Goal: Task Accomplishment & Management: Manage account settings

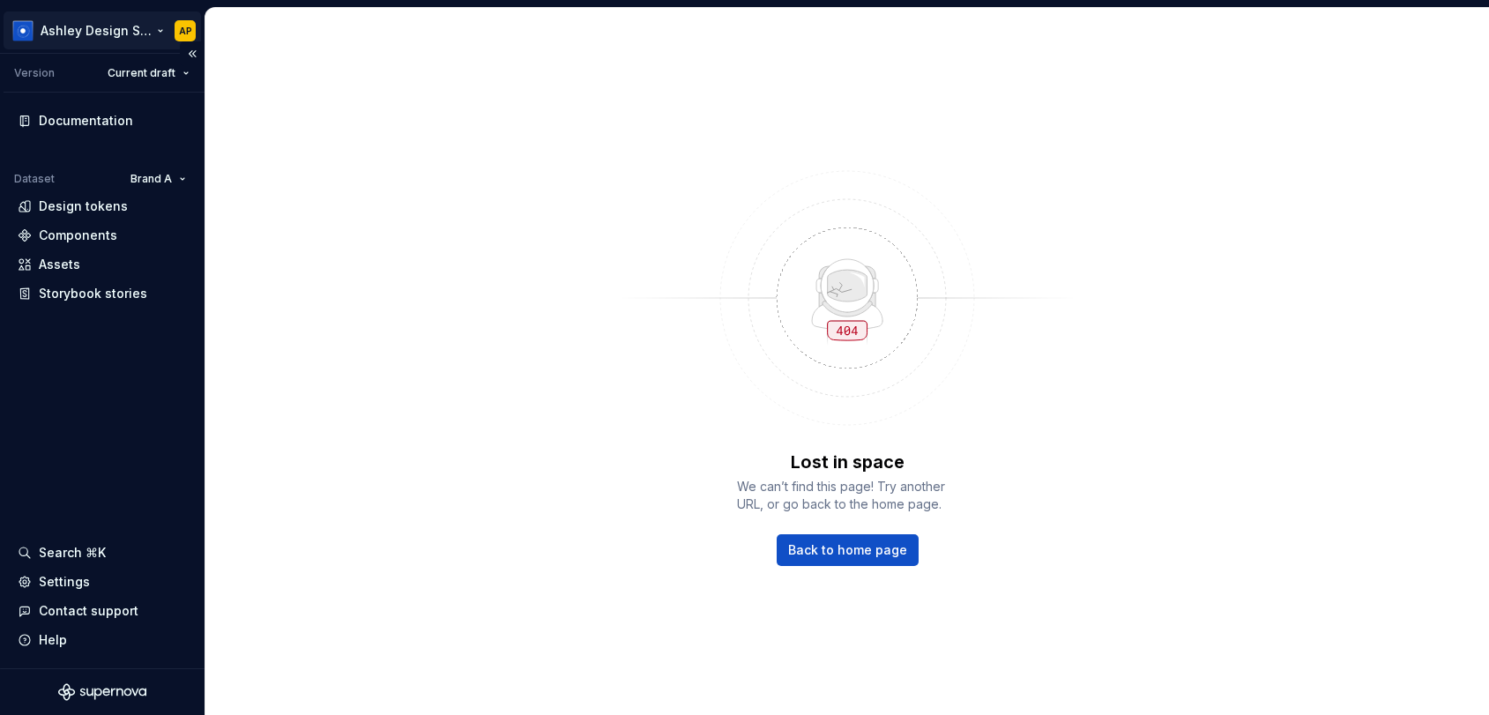
click at [77, 32] on html "[PERSON_NAME] Design System AP Version Current draft Documentation Dataset Bran…" at bounding box center [744, 357] width 1489 height 715
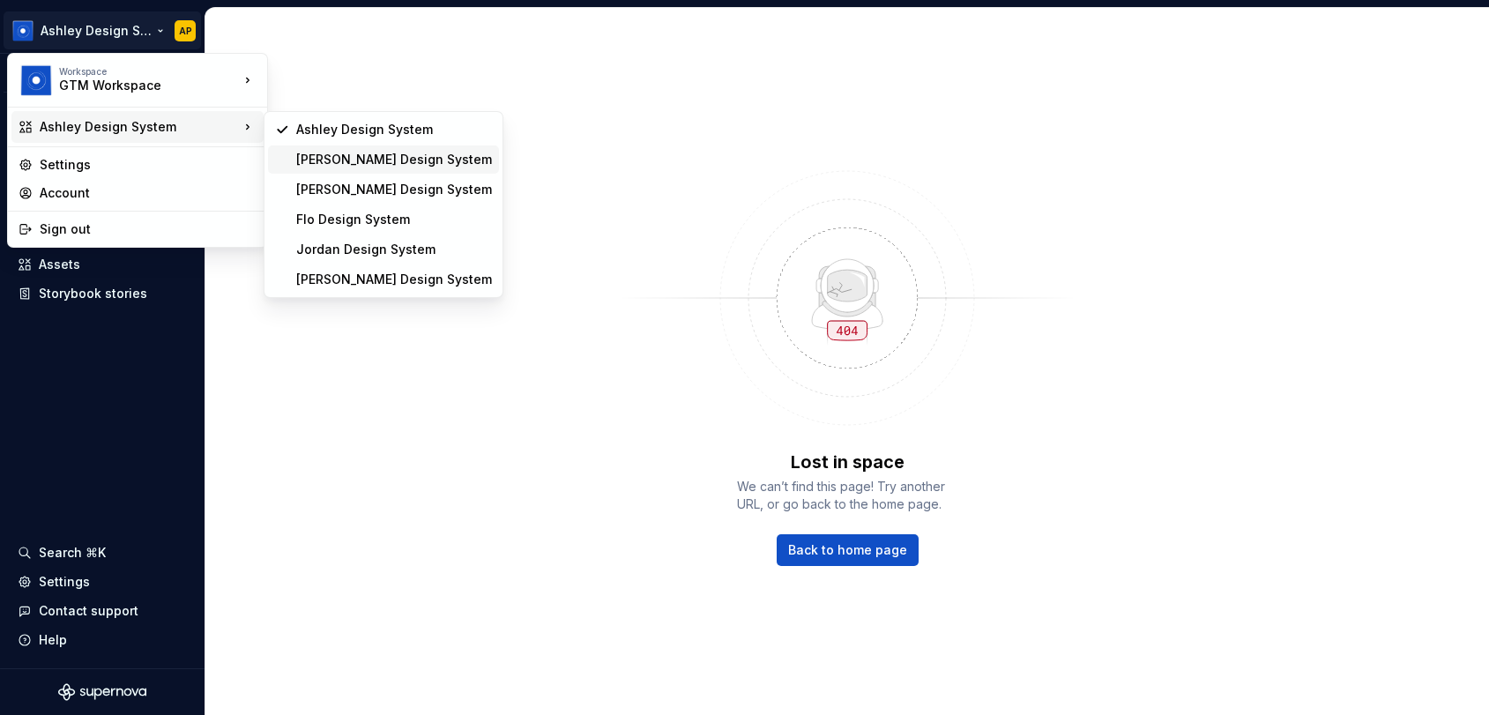
click at [311, 155] on div "Beatriz Design System" at bounding box center [394, 160] width 196 height 18
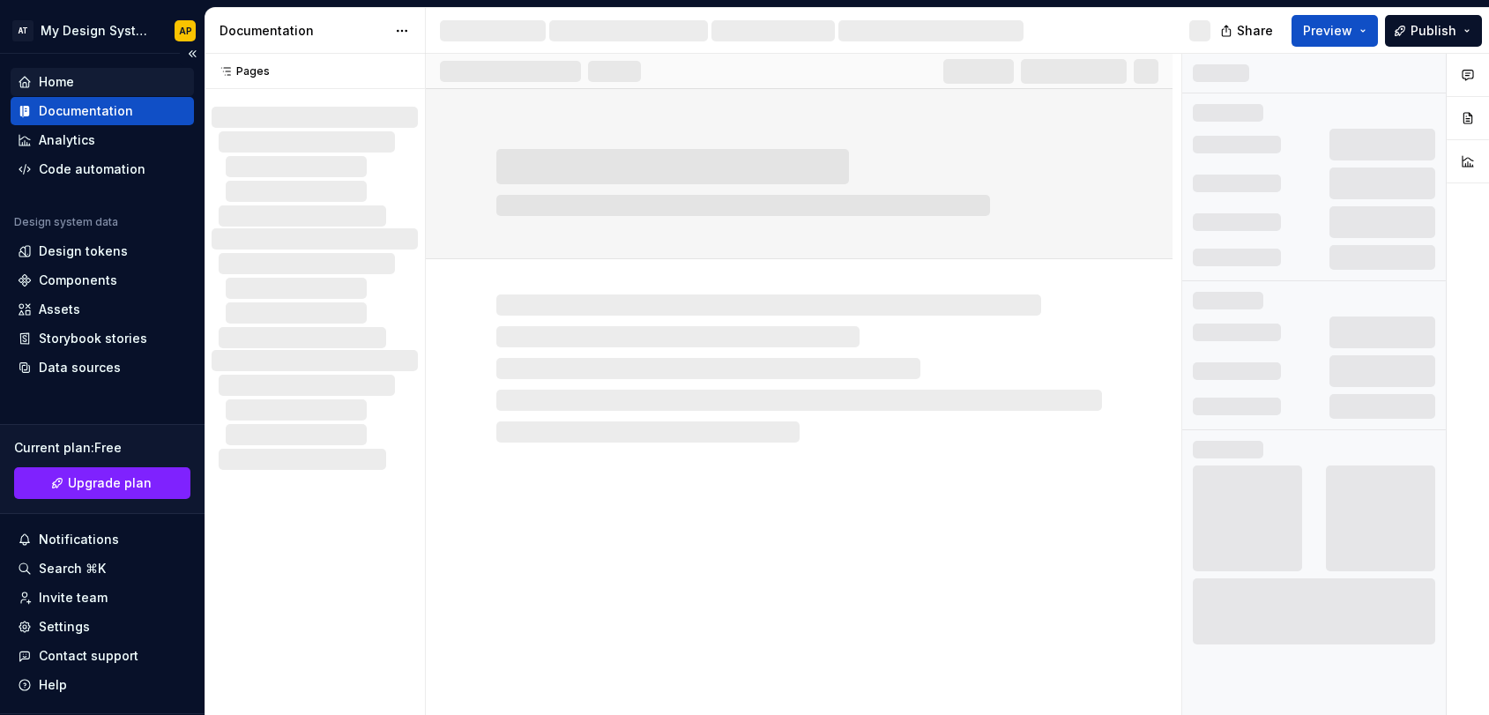
click at [68, 80] on div "Home" at bounding box center [56, 82] width 35 height 18
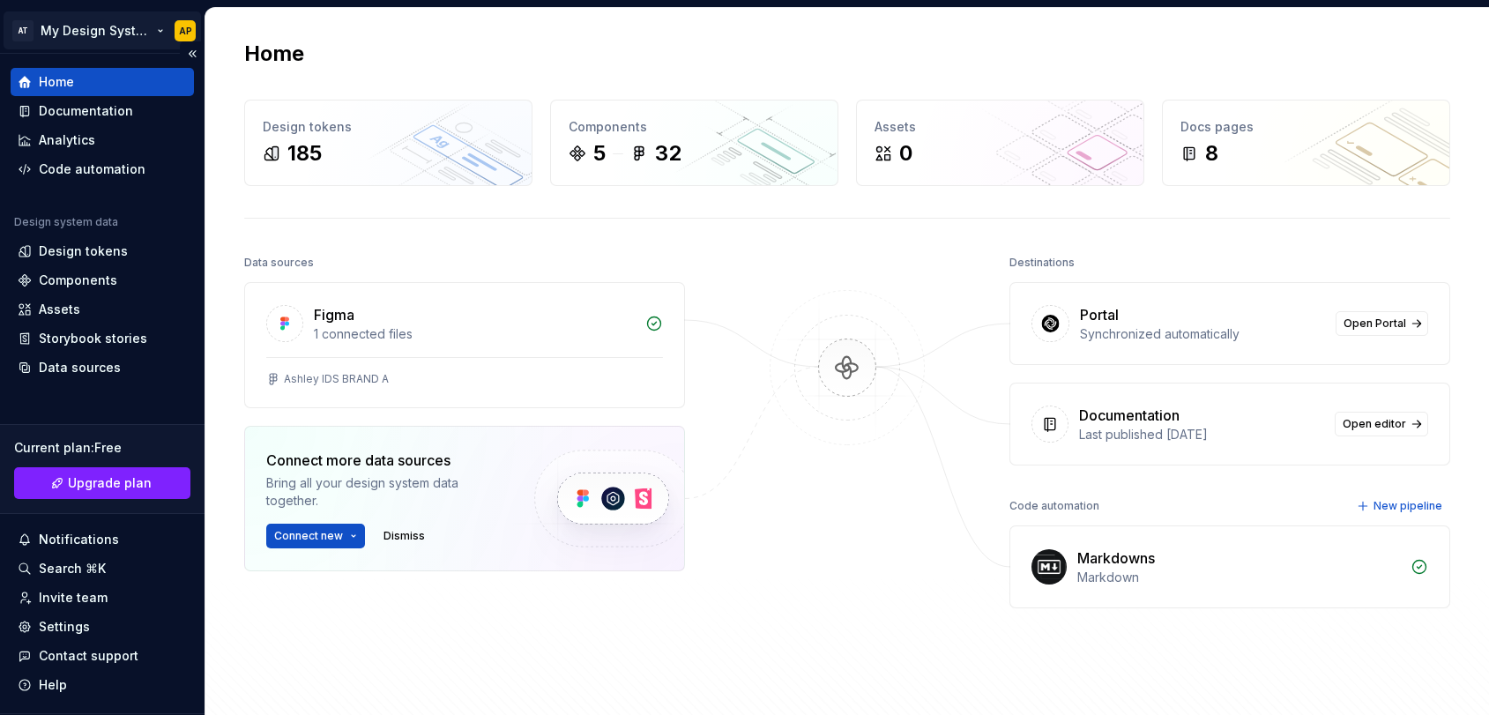
click at [123, 19] on html "AT My Design System AP Home Documentation Analytics Code automation Design syst…" at bounding box center [744, 357] width 1489 height 715
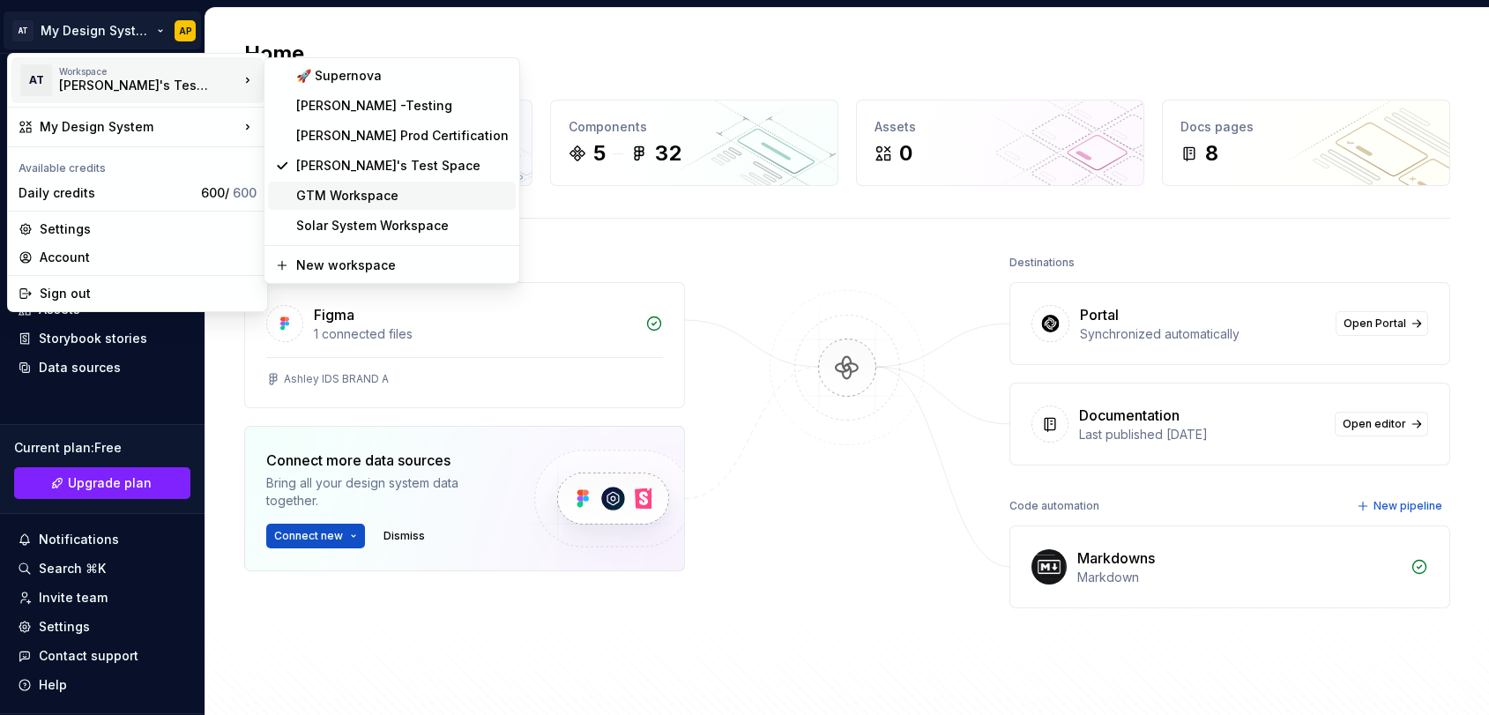
click at [314, 186] on div "GTM Workspace" at bounding box center [392, 196] width 248 height 28
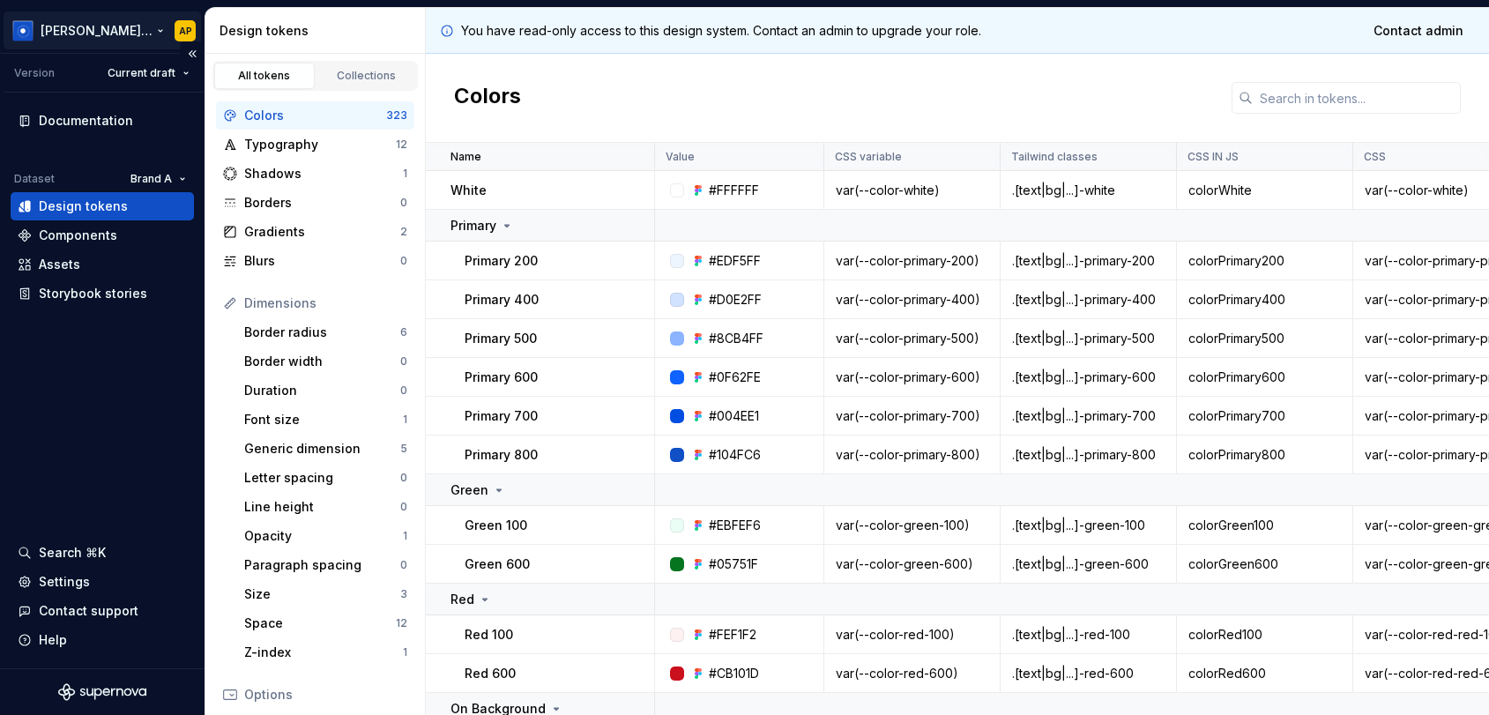
click at [99, 35] on html "Beatriz Design System AP Version Current draft Documentation Dataset Brand A De…" at bounding box center [744, 357] width 1489 height 715
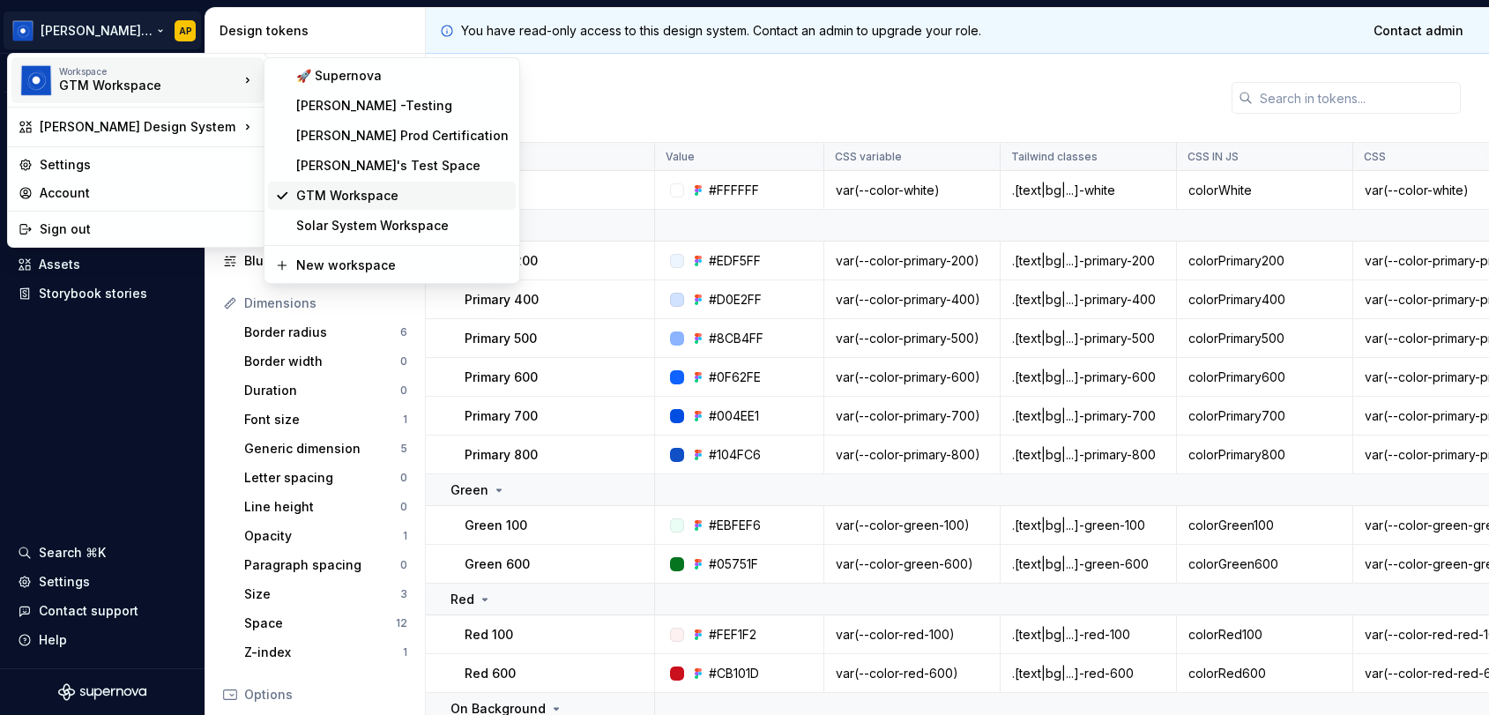
click at [313, 190] on div "GTM Workspace" at bounding box center [402, 196] width 213 height 18
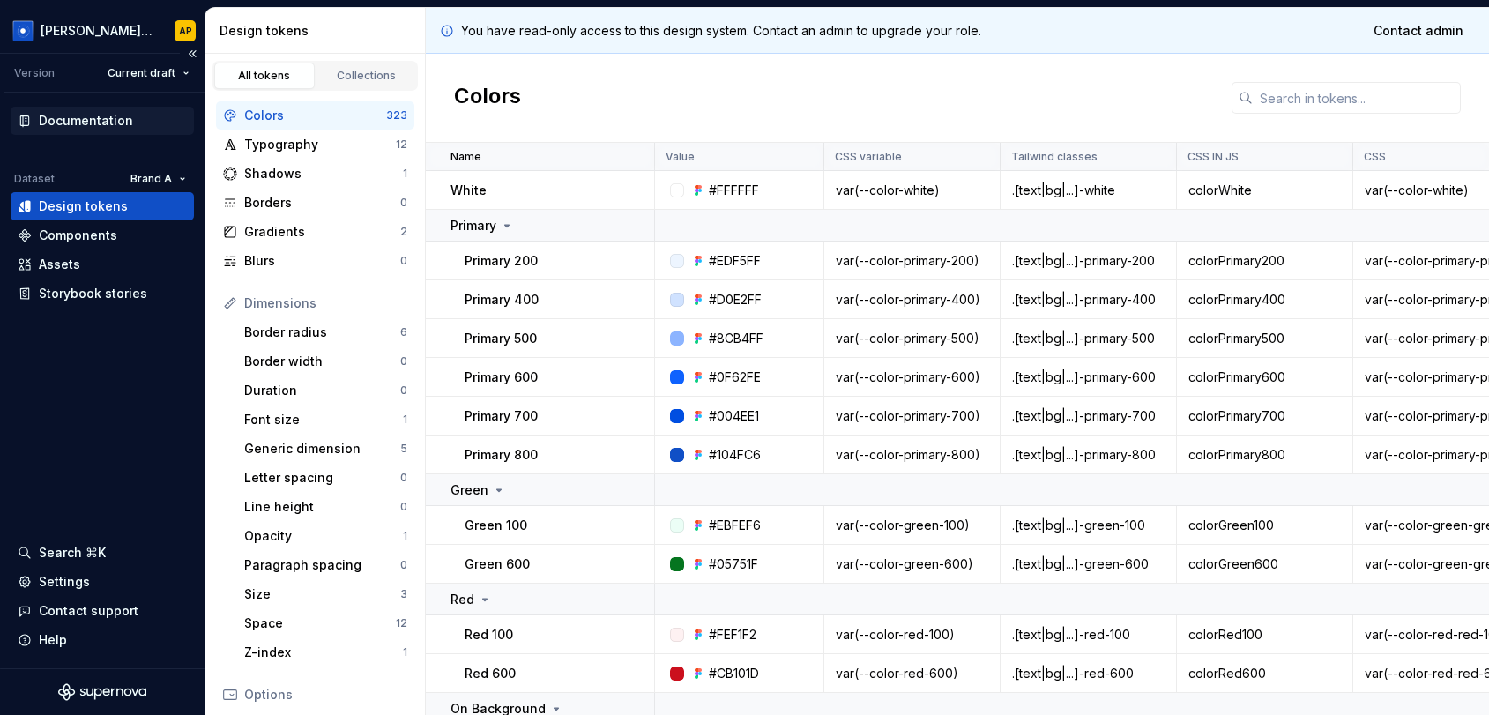
click at [53, 123] on div "Documentation" at bounding box center [86, 121] width 94 height 18
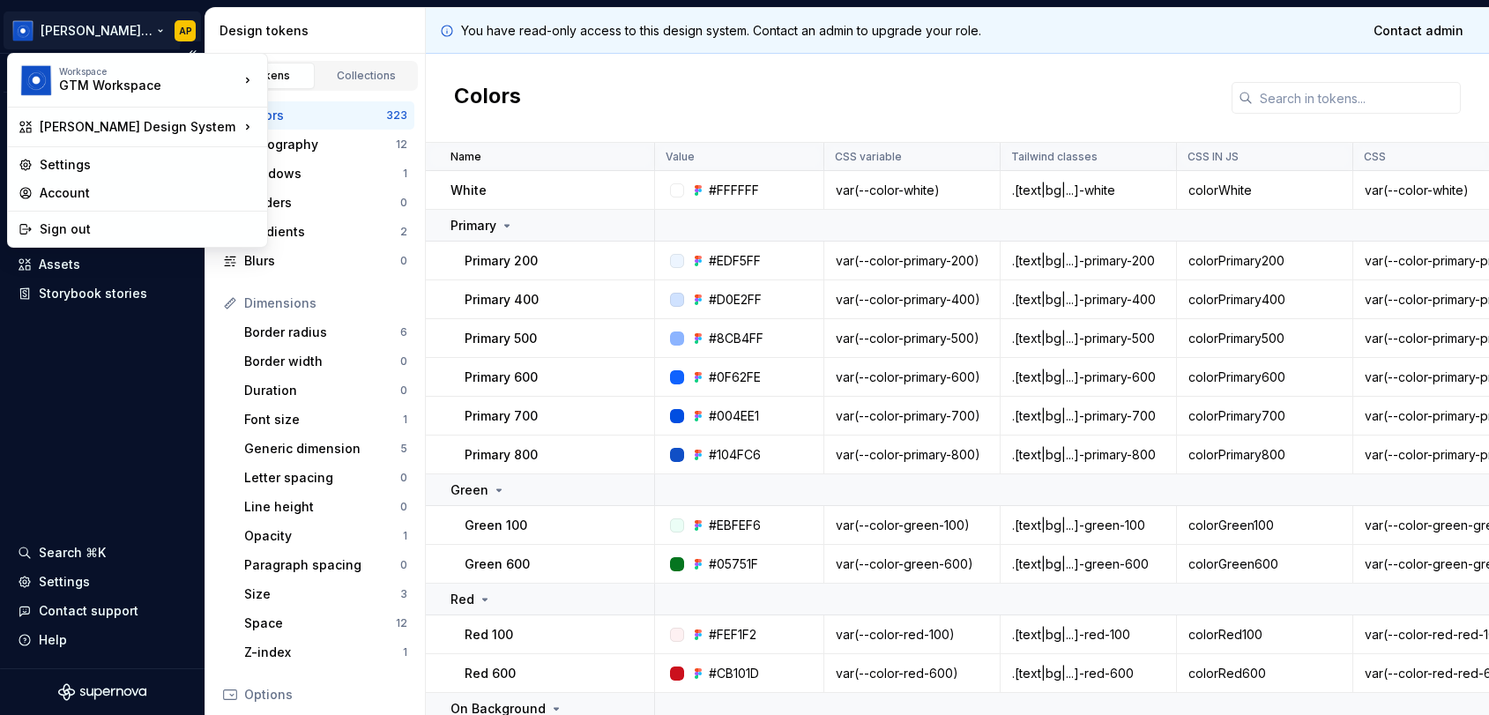
click at [115, 34] on html "Beatriz Design System AP Version Current draft Documentation Dataset Brand A De…" at bounding box center [744, 357] width 1489 height 715
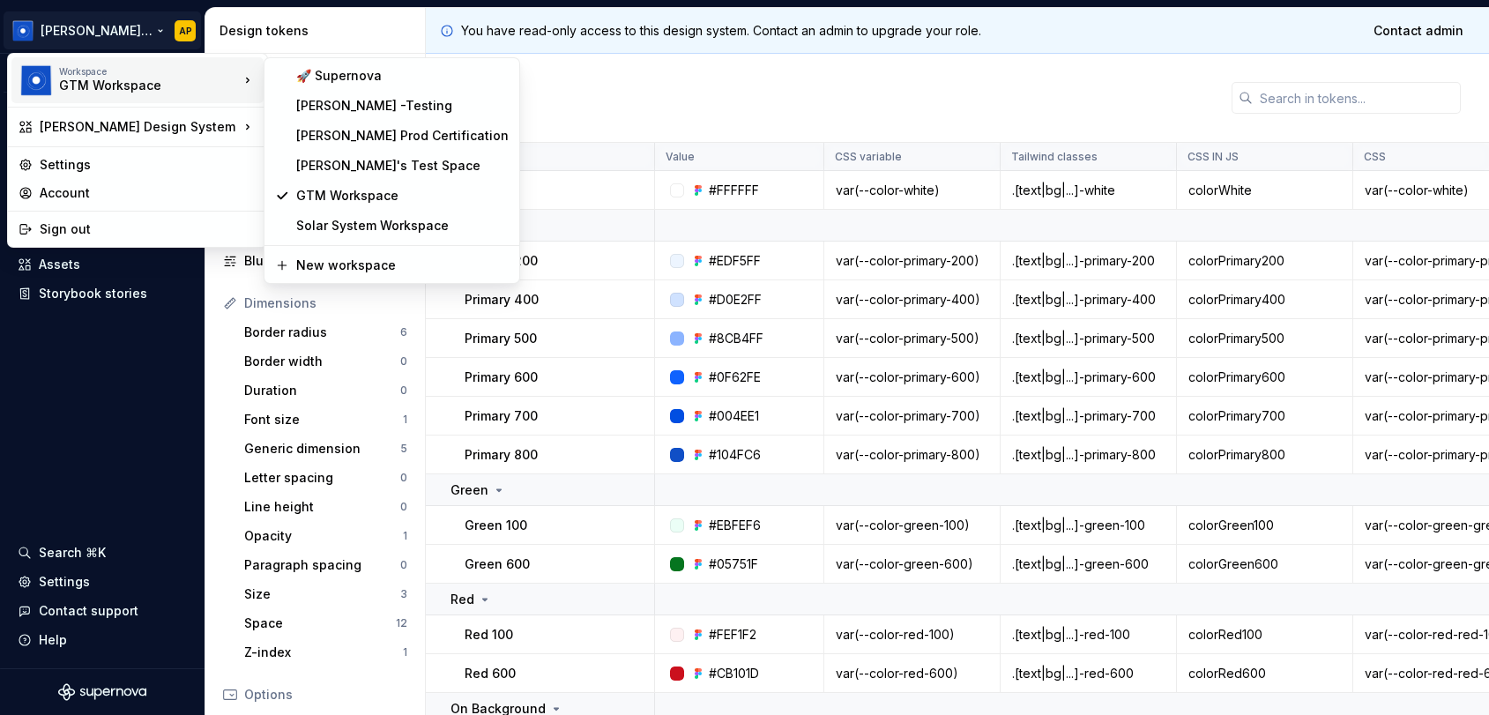
click at [116, 72] on div "Workspace" at bounding box center [149, 71] width 180 height 11
click at [331, 219] on div "Solar System Workspace" at bounding box center [402, 226] width 213 height 18
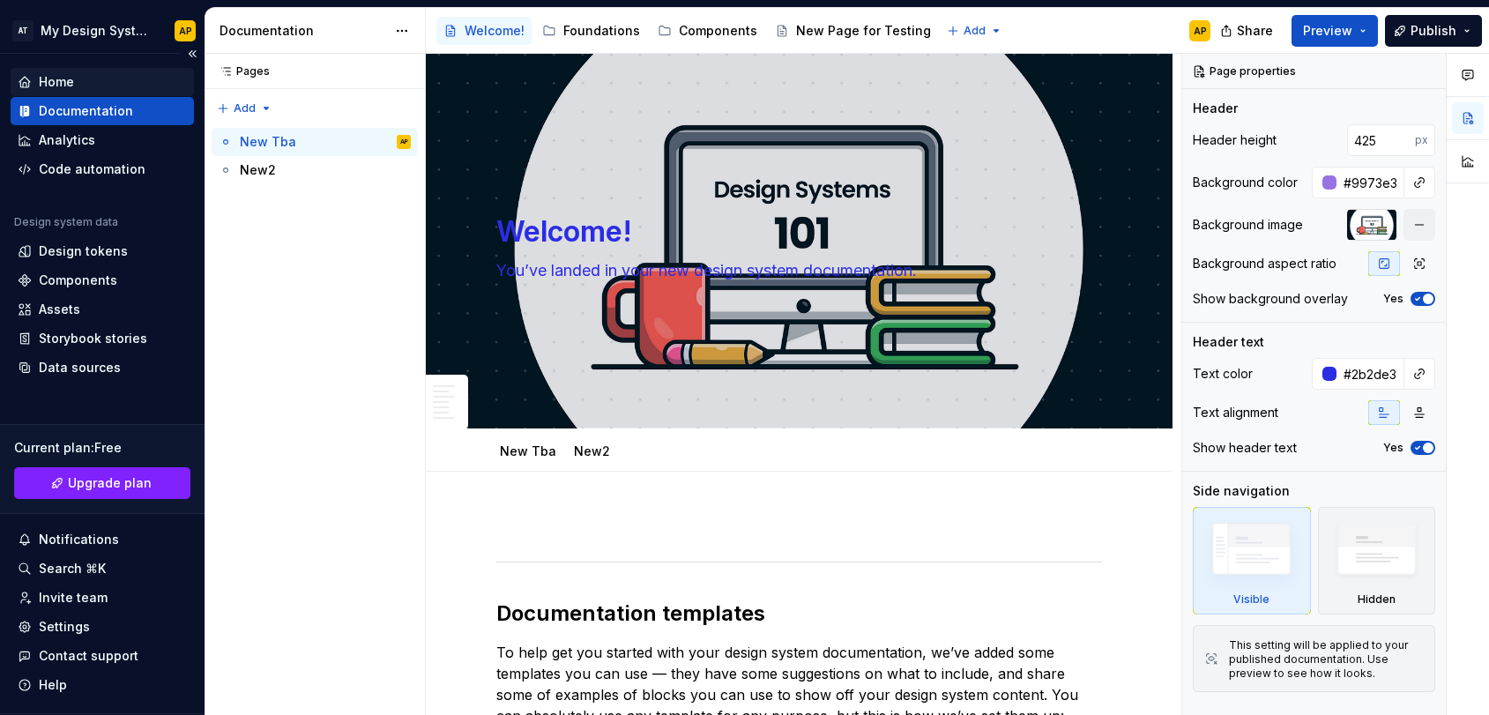
type textarea "*"
click at [80, 86] on div "Home" at bounding box center [102, 82] width 169 height 18
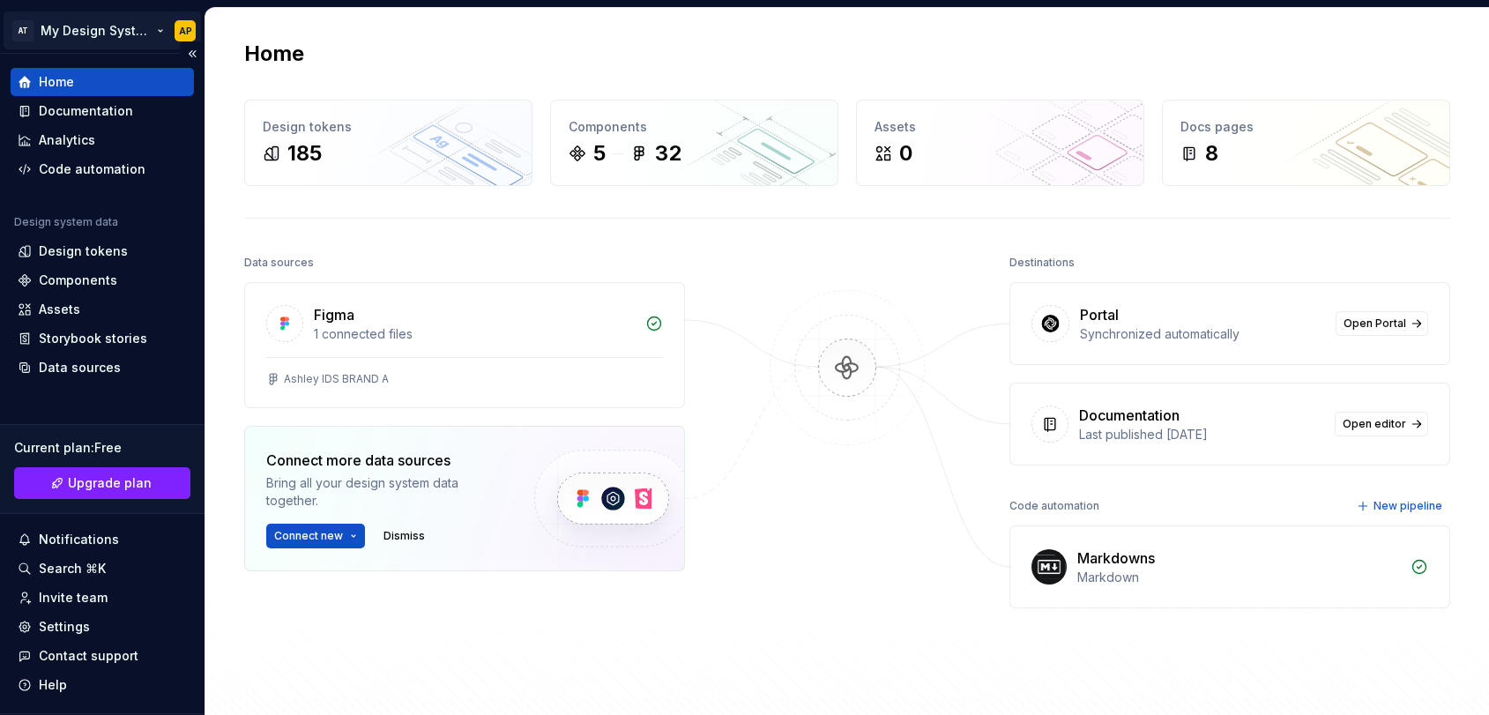
click at [124, 21] on html "AT My Design System AP Home Documentation Analytics Code automation Design syst…" at bounding box center [744, 357] width 1489 height 715
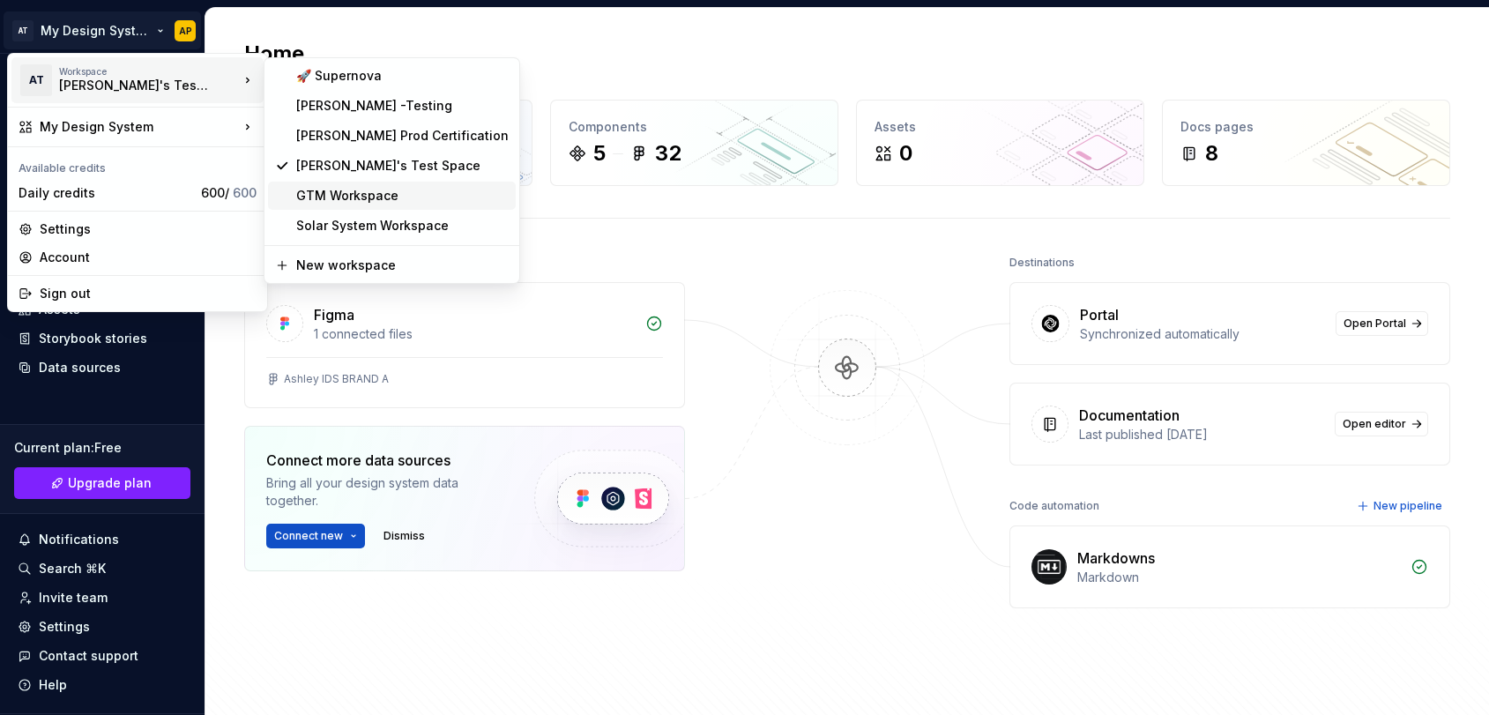
click at [351, 190] on div "GTM Workspace" at bounding box center [402, 196] width 213 height 18
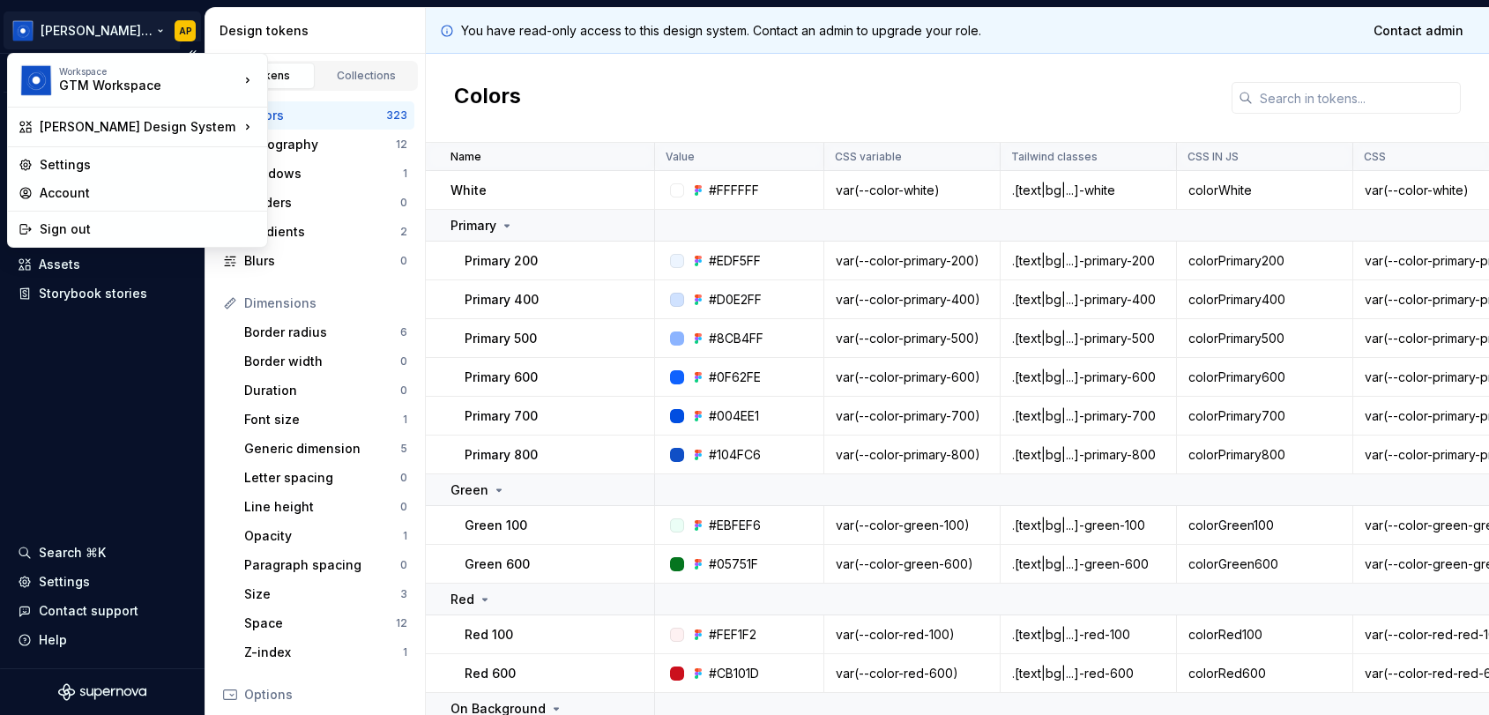
click at [164, 26] on html "Beatriz Design System AP Version Current draft Documentation Dataset Brand A De…" at bounding box center [744, 357] width 1489 height 715
click at [135, 167] on div "Settings" at bounding box center [148, 165] width 217 height 18
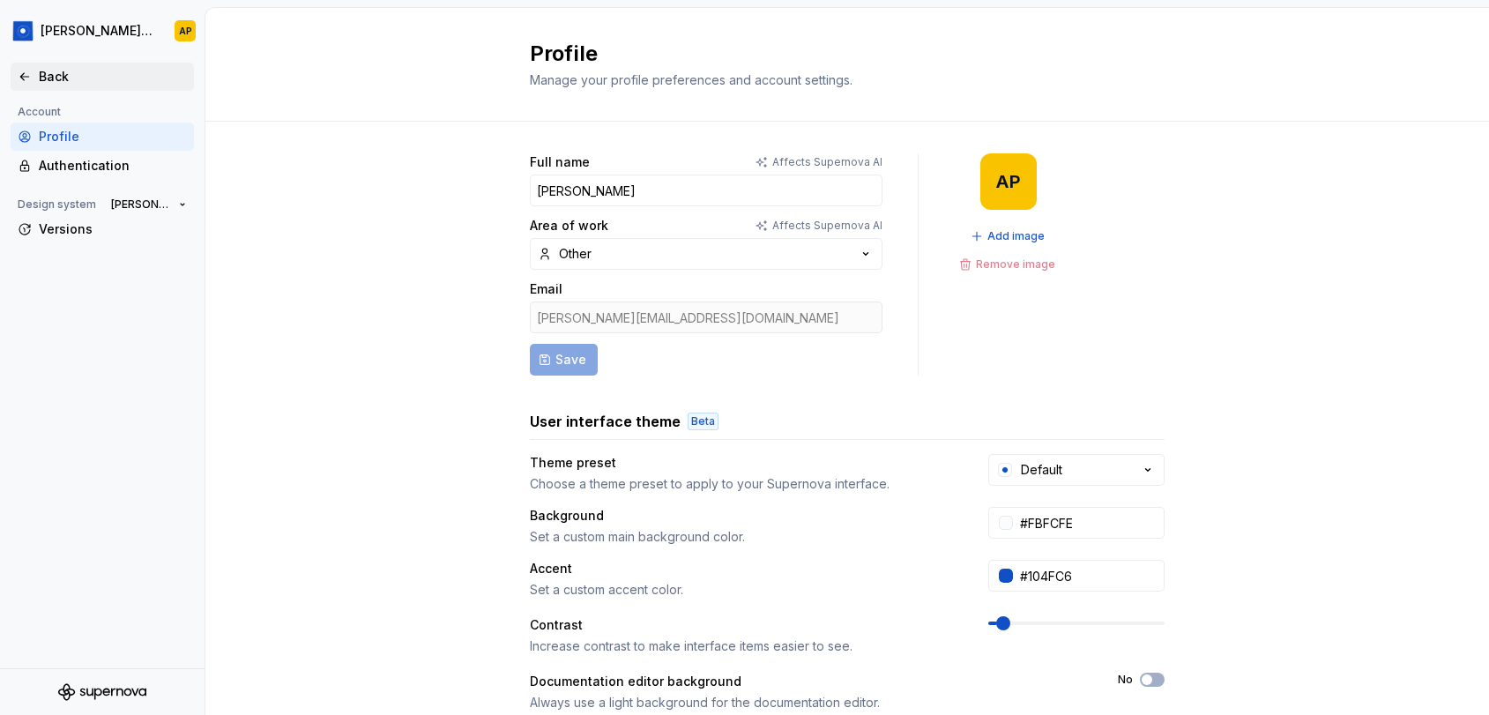
click at [59, 74] on div "Back" at bounding box center [113, 77] width 148 height 18
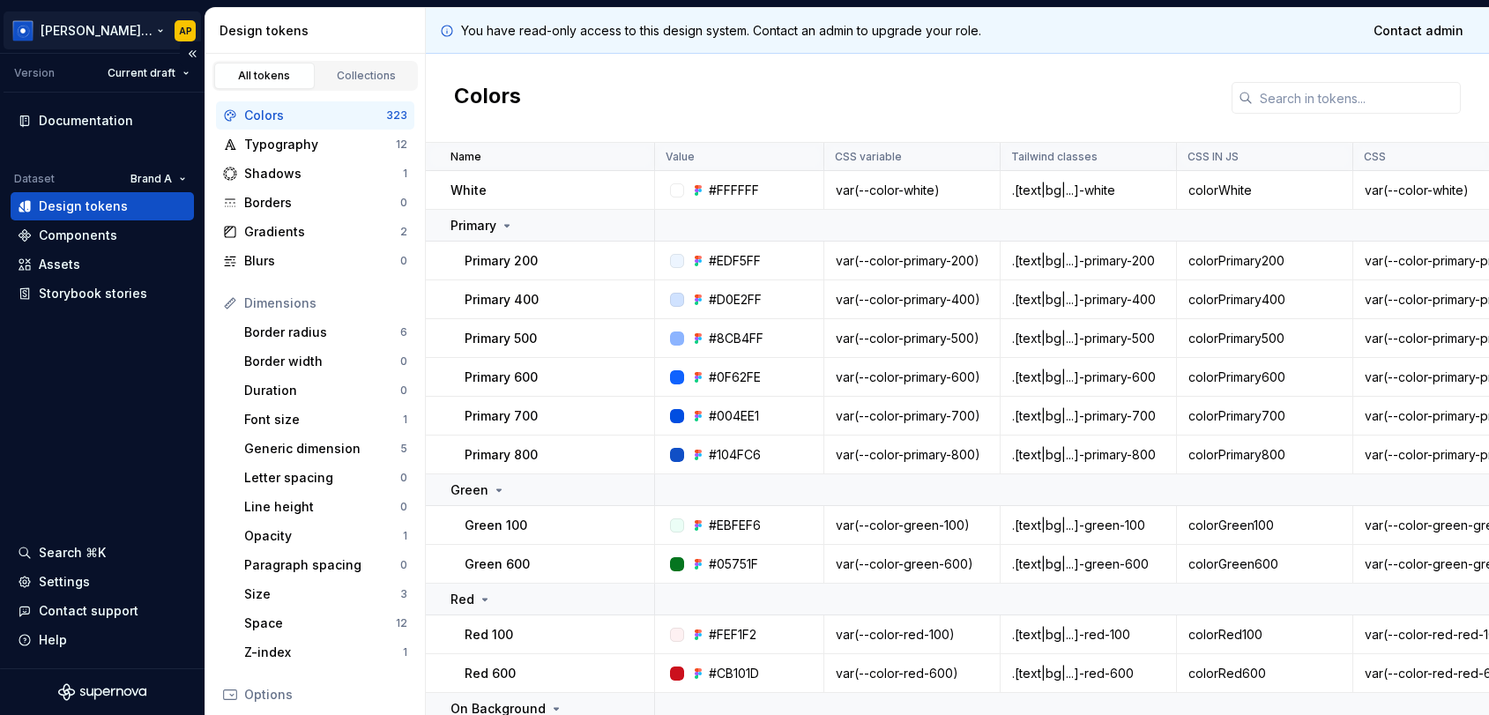
click at [144, 33] on html "Beatriz Design System AP Version Current draft Documentation Dataset Brand A De…" at bounding box center [744, 357] width 1489 height 715
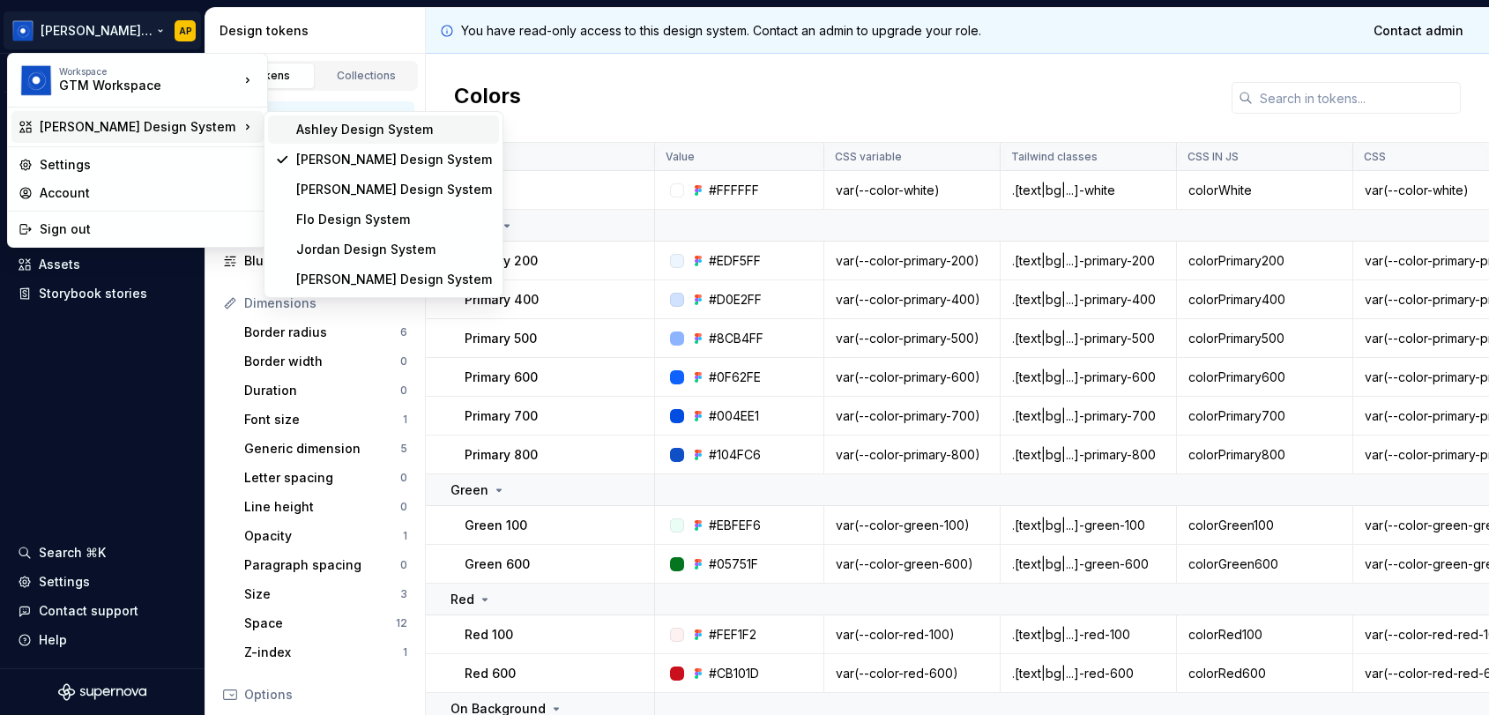
click at [301, 128] on div "Ashley Design System" at bounding box center [394, 130] width 196 height 18
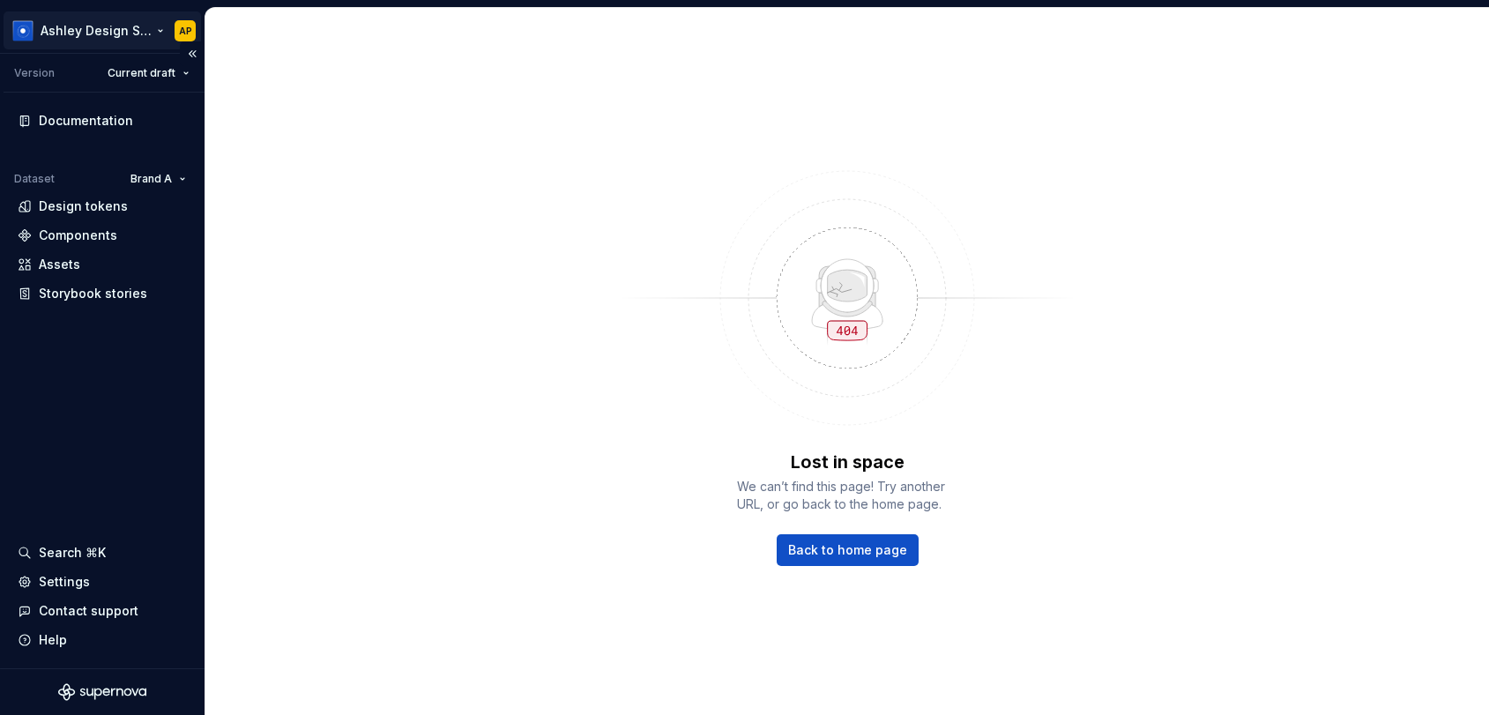
click at [71, 20] on html "[PERSON_NAME] Design System AP Version Current draft Documentation Dataset Bran…" at bounding box center [744, 357] width 1489 height 715
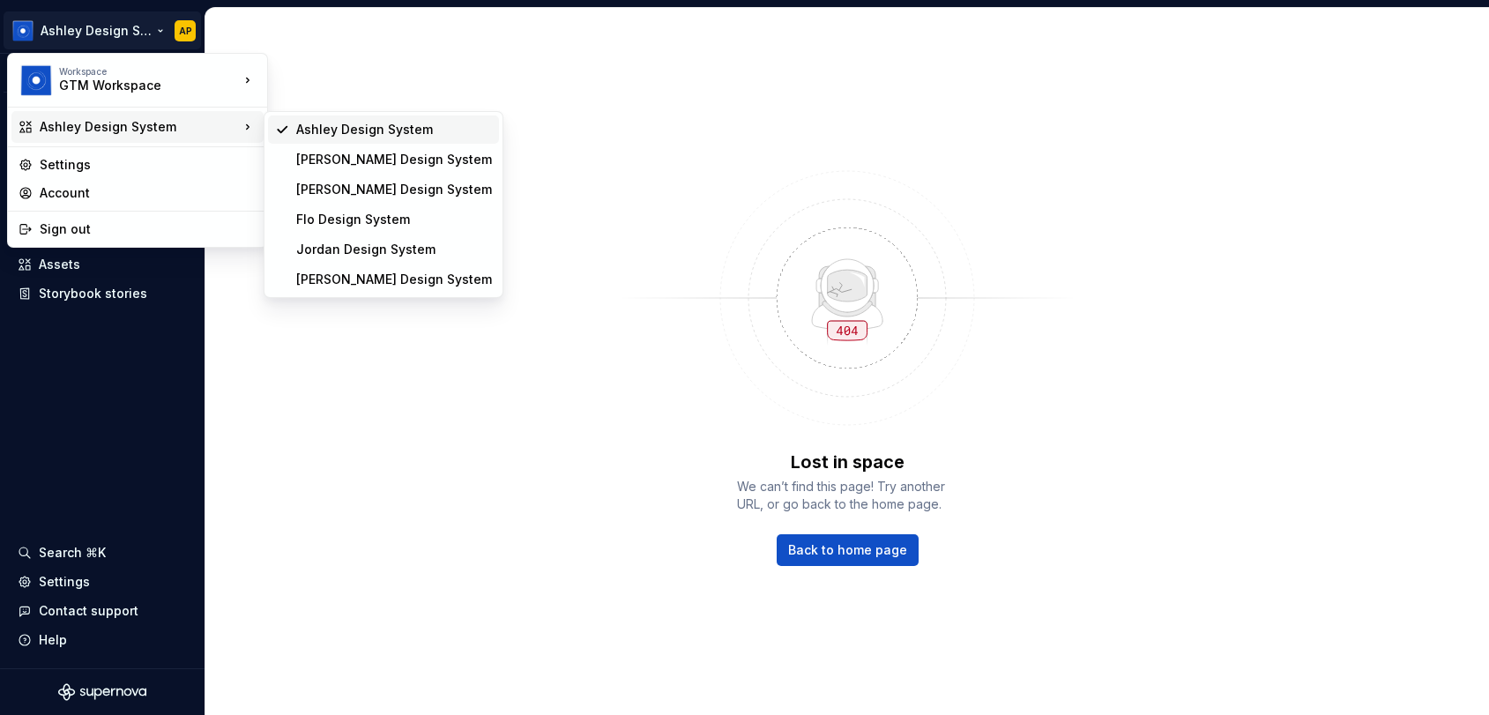
click at [293, 137] on div "Ashley Design System" at bounding box center [383, 130] width 231 height 28
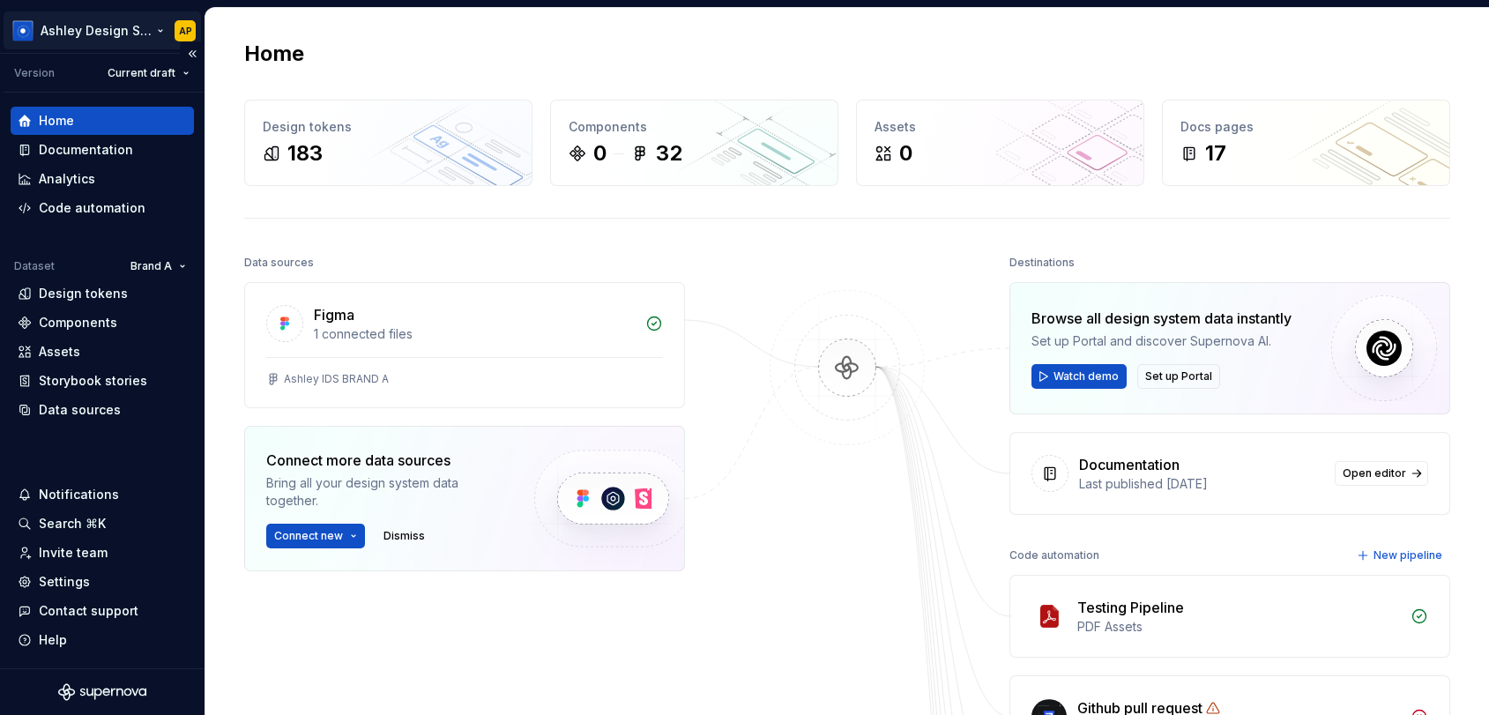
click at [152, 30] on html "[PERSON_NAME] Design System AP Version Current draft Home Documentation Analyti…" at bounding box center [744, 357] width 1489 height 715
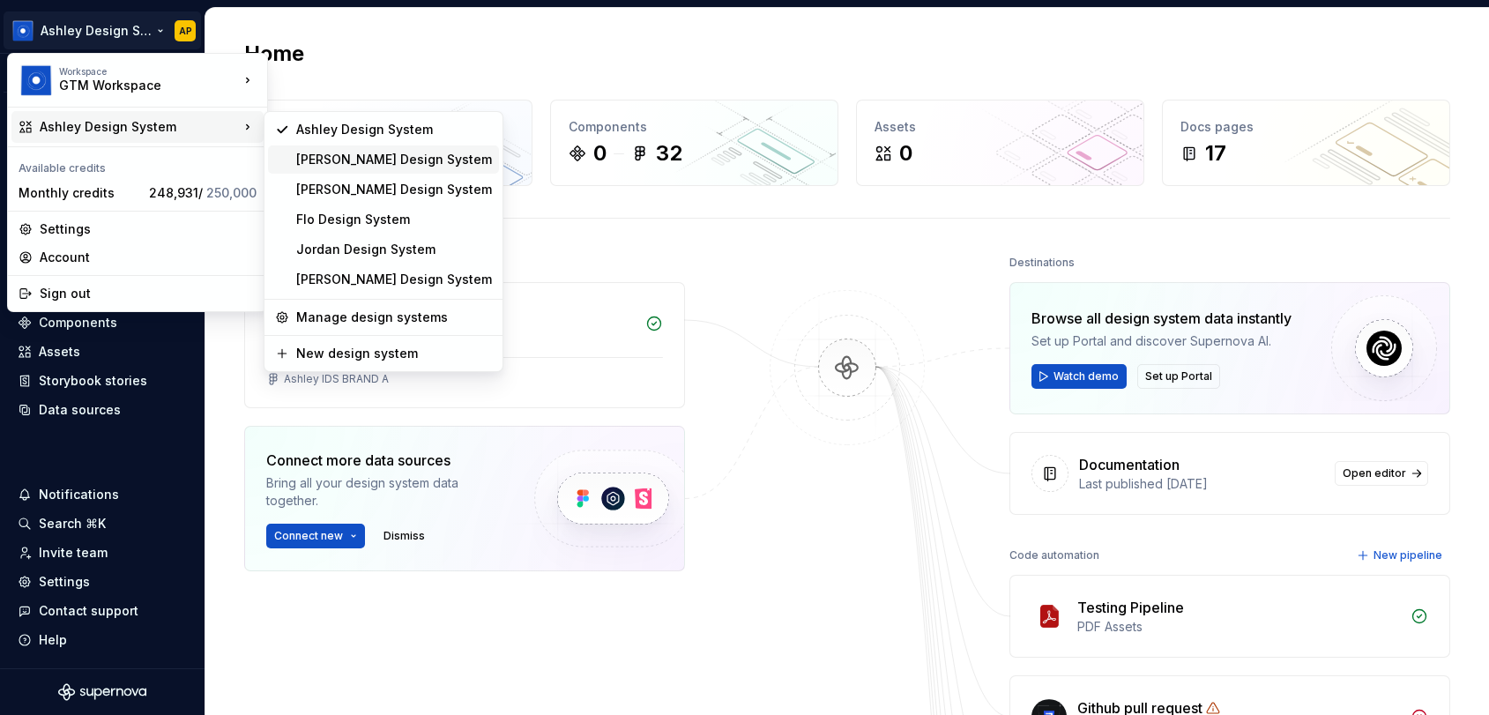
click at [354, 160] on div "[PERSON_NAME] Design System" at bounding box center [394, 160] width 196 height 18
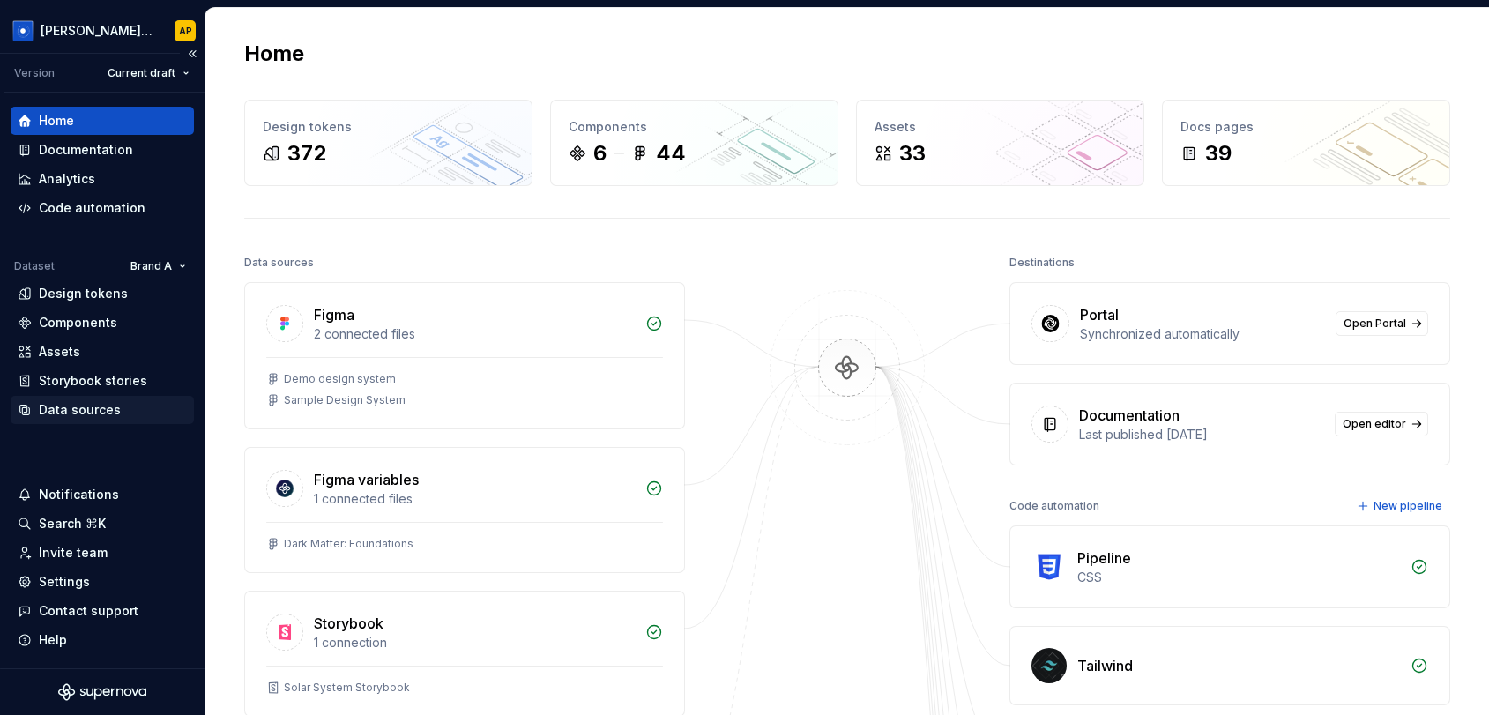
click at [77, 410] on div "Data sources" at bounding box center [80, 410] width 82 height 18
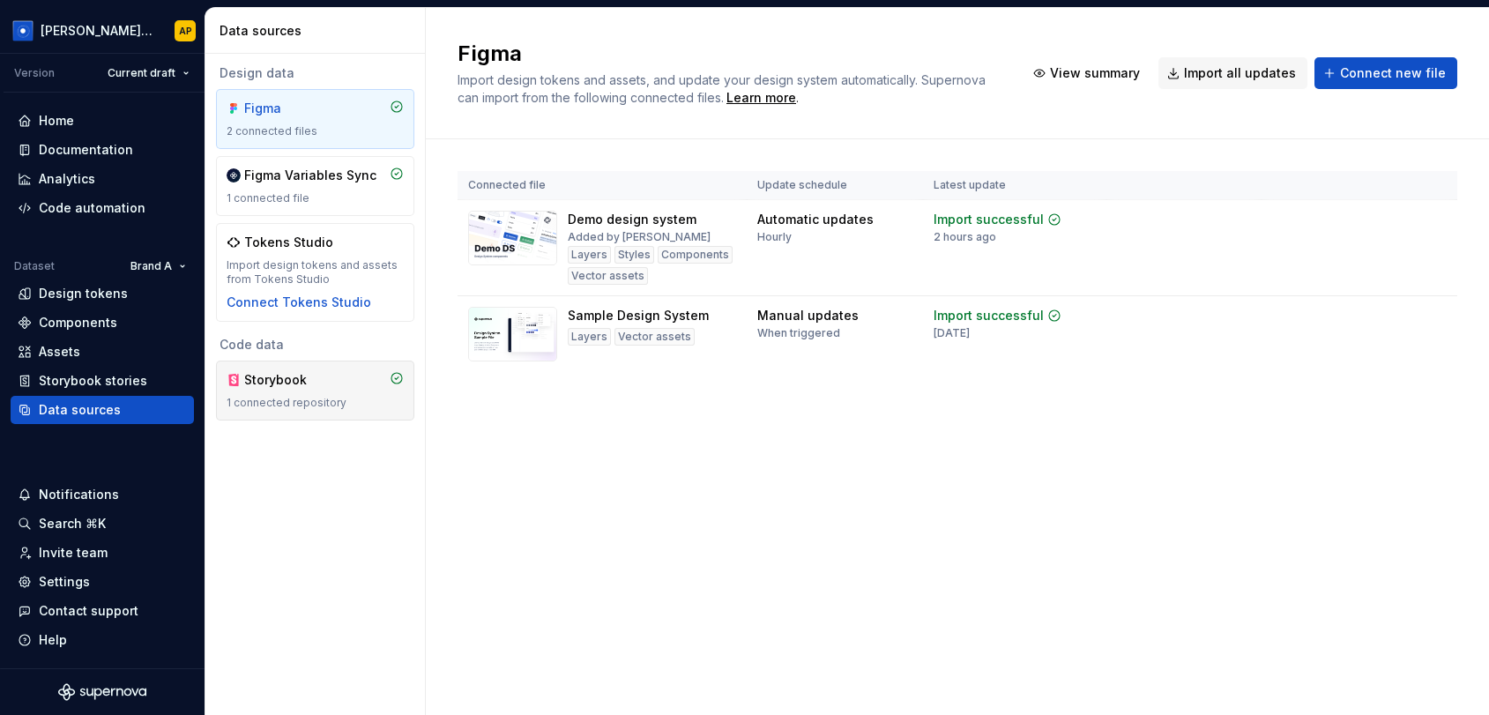
click at [289, 376] on div "Storybook" at bounding box center [286, 380] width 85 height 18
click at [48, 125] on div "Home" at bounding box center [56, 121] width 35 height 18
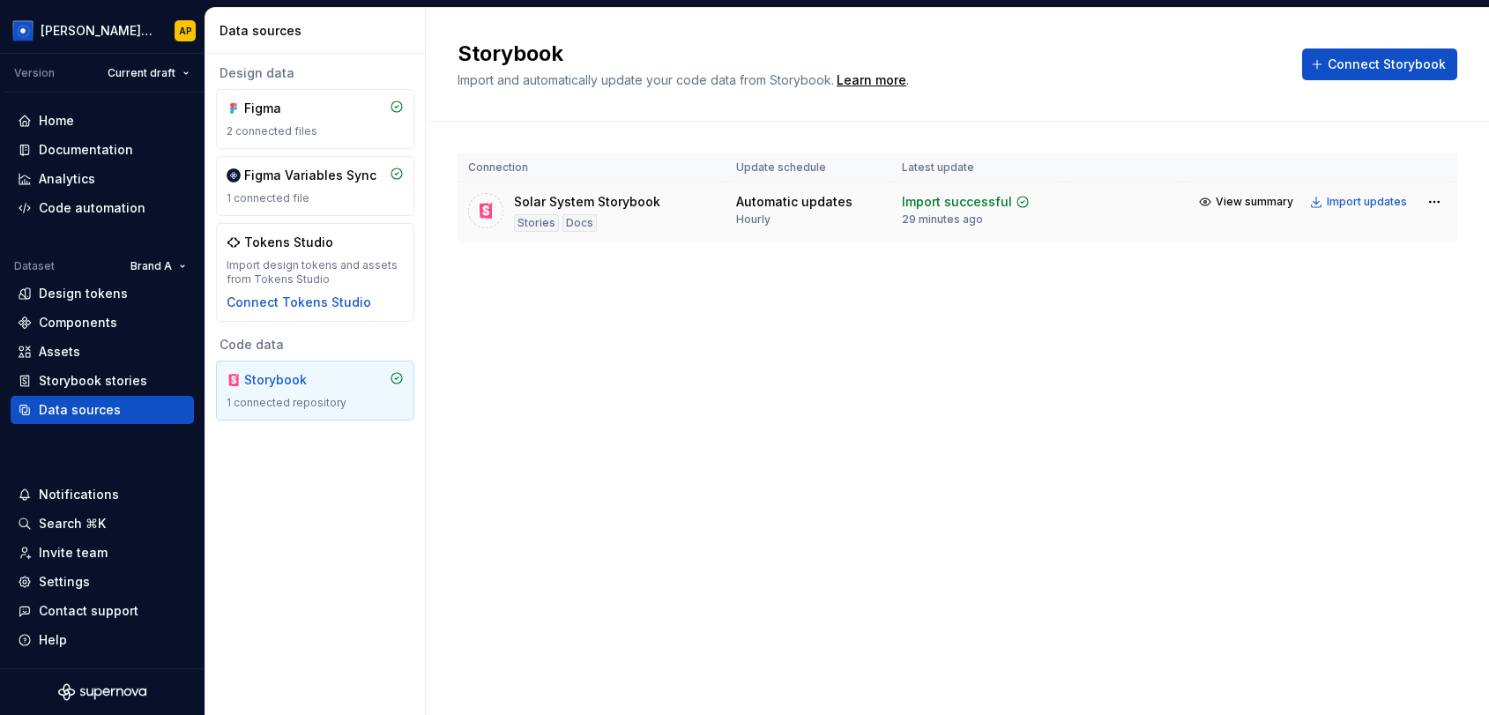
click at [515, 187] on td "Solar System Storybook Stories Docs" at bounding box center [592, 213] width 268 height 61
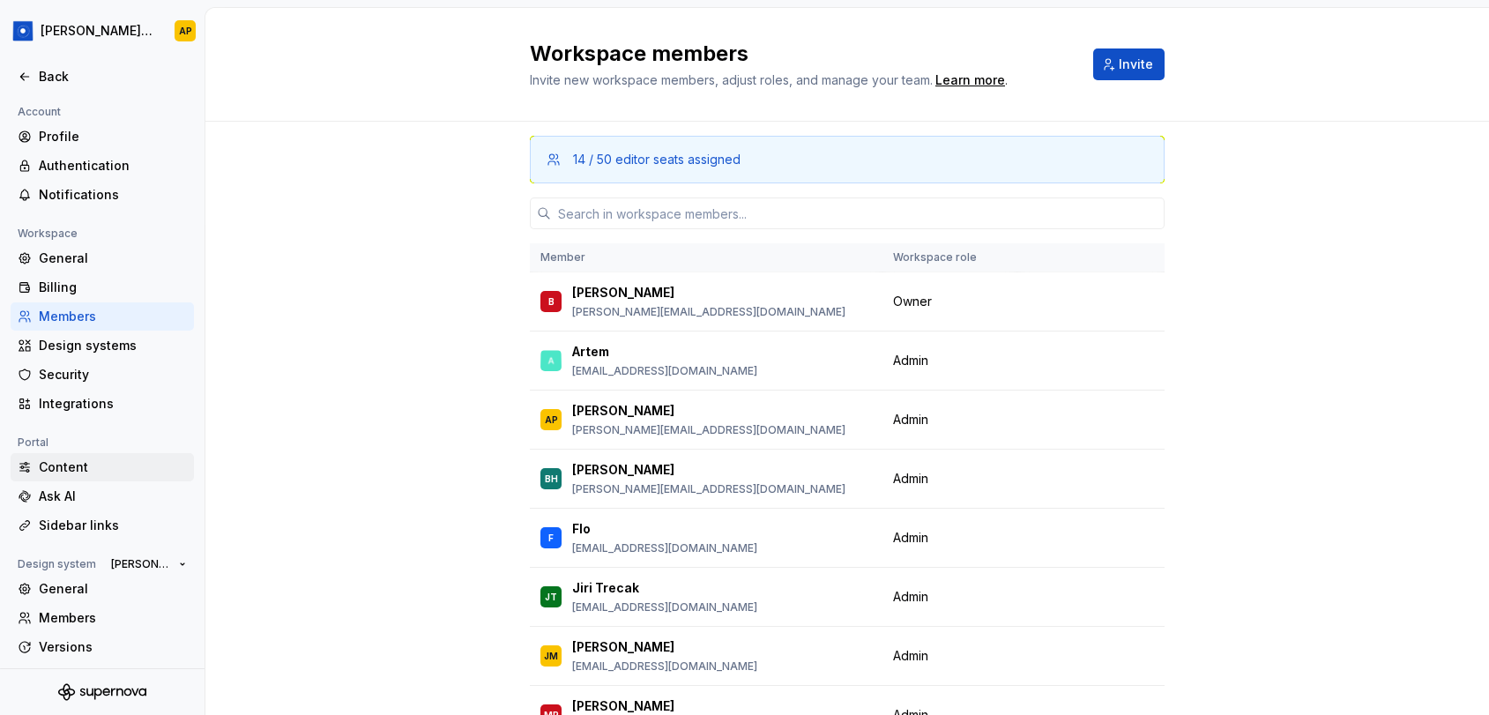
click at [61, 468] on div "Content" at bounding box center [113, 468] width 148 height 18
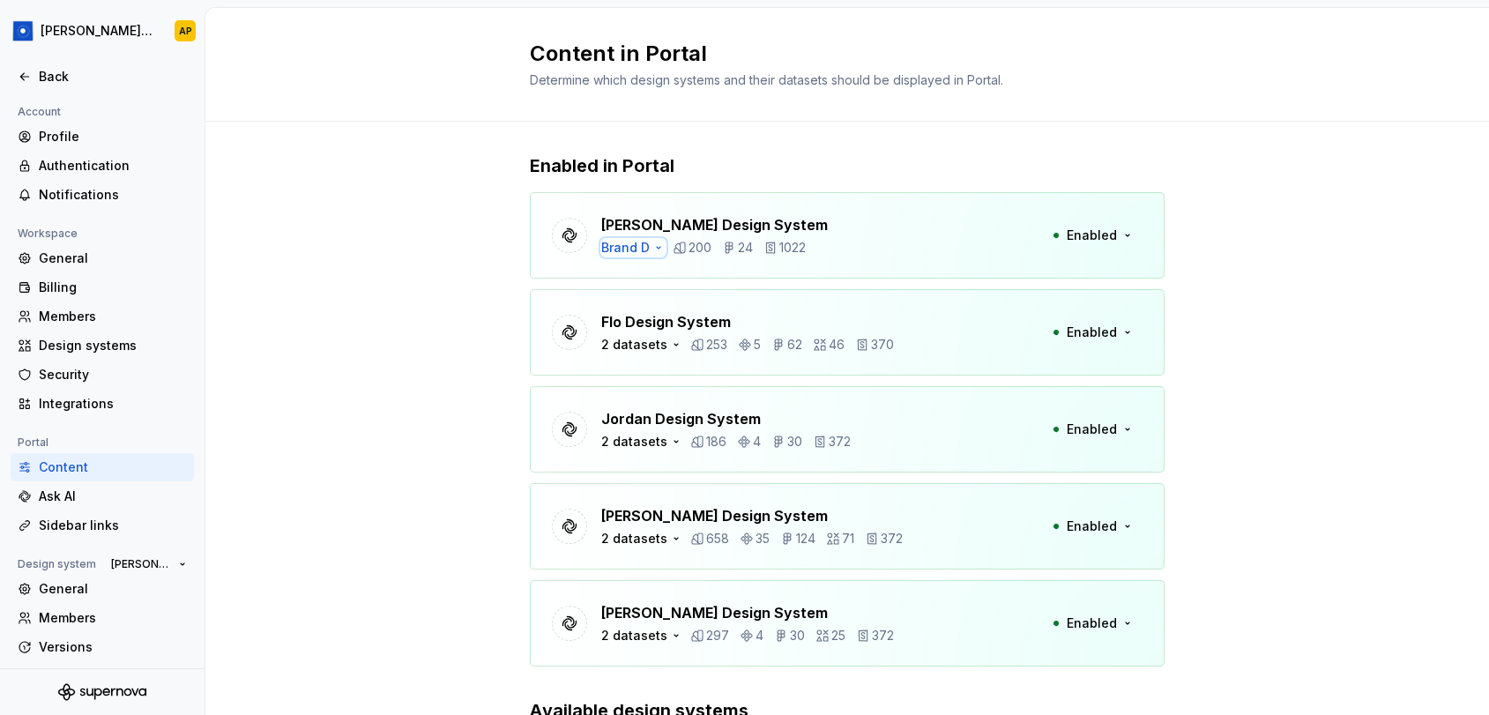
click at [654, 245] on icon "button" at bounding box center [659, 248] width 14 height 14
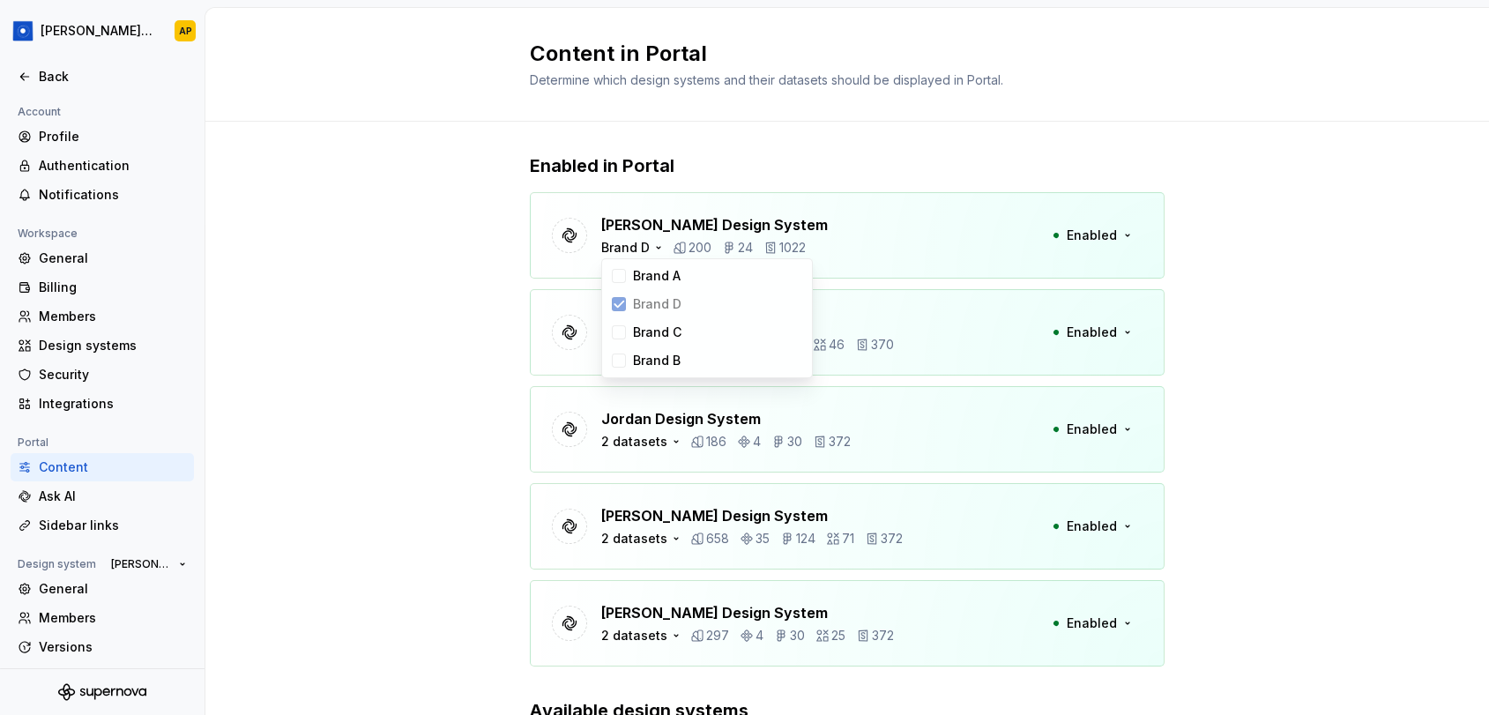
click at [984, 227] on div "Beatriz Design System Brand D 200 24 1022 Enabled" at bounding box center [847, 235] width 635 height 86
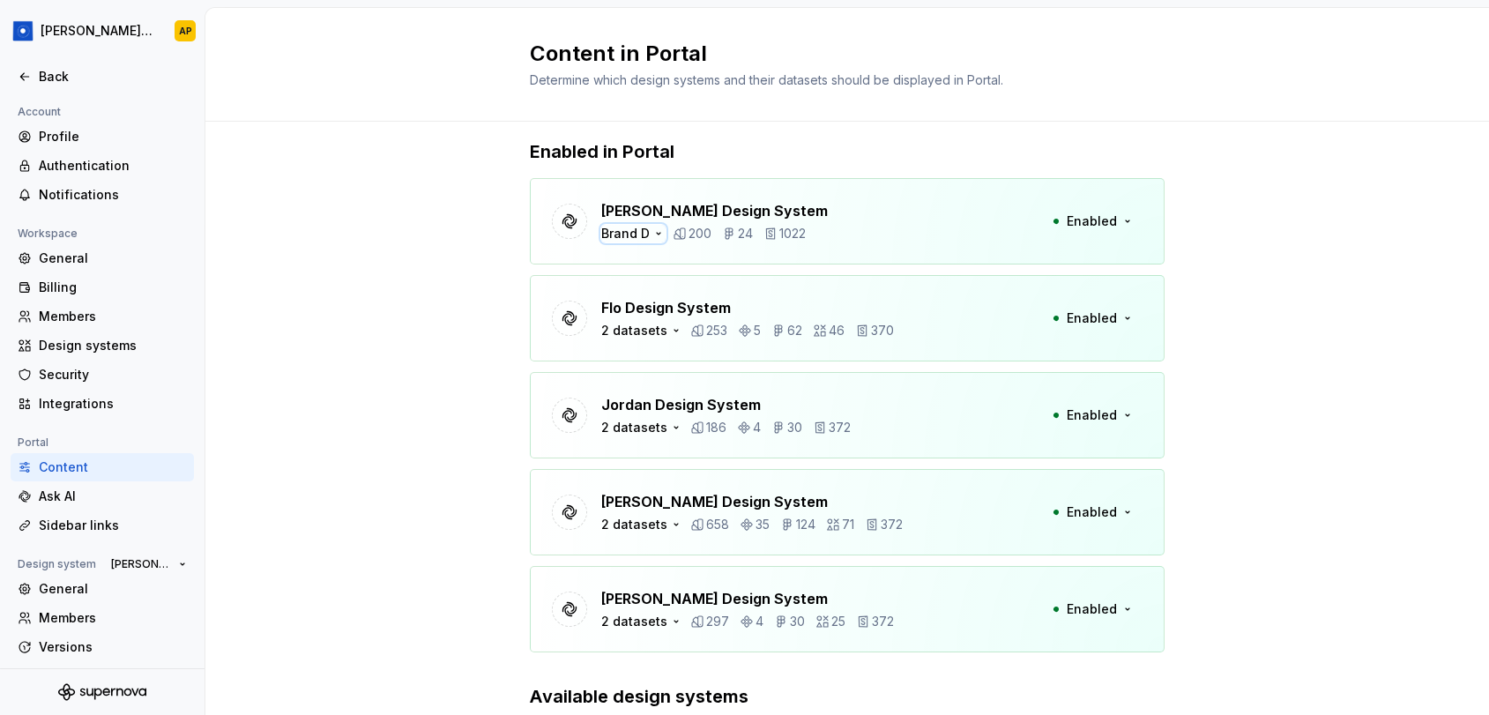
scroll to position [1, 0]
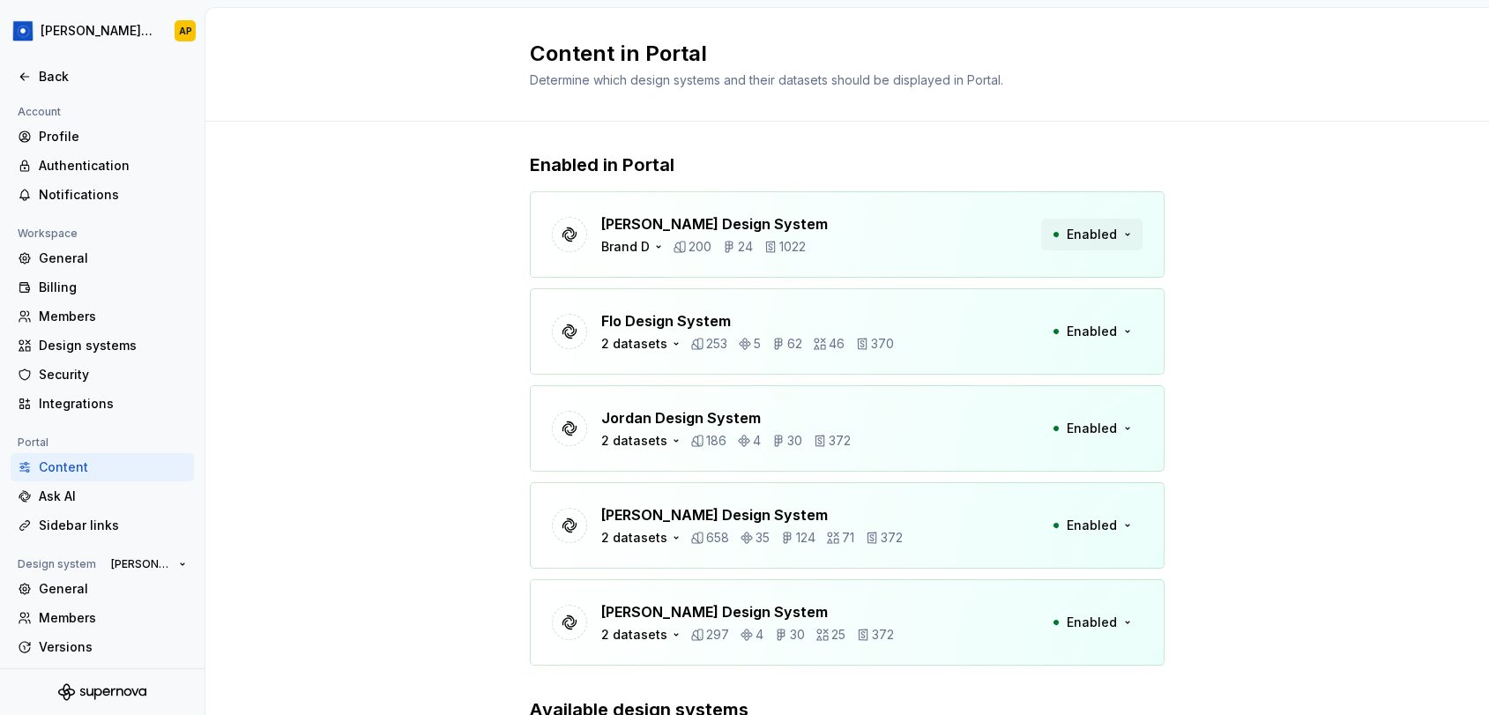
click at [1130, 236] on button "Enabled" at bounding box center [1091, 235] width 101 height 32
click at [1107, 270] on div "Disable from Portal" at bounding box center [1058, 273] width 118 height 18
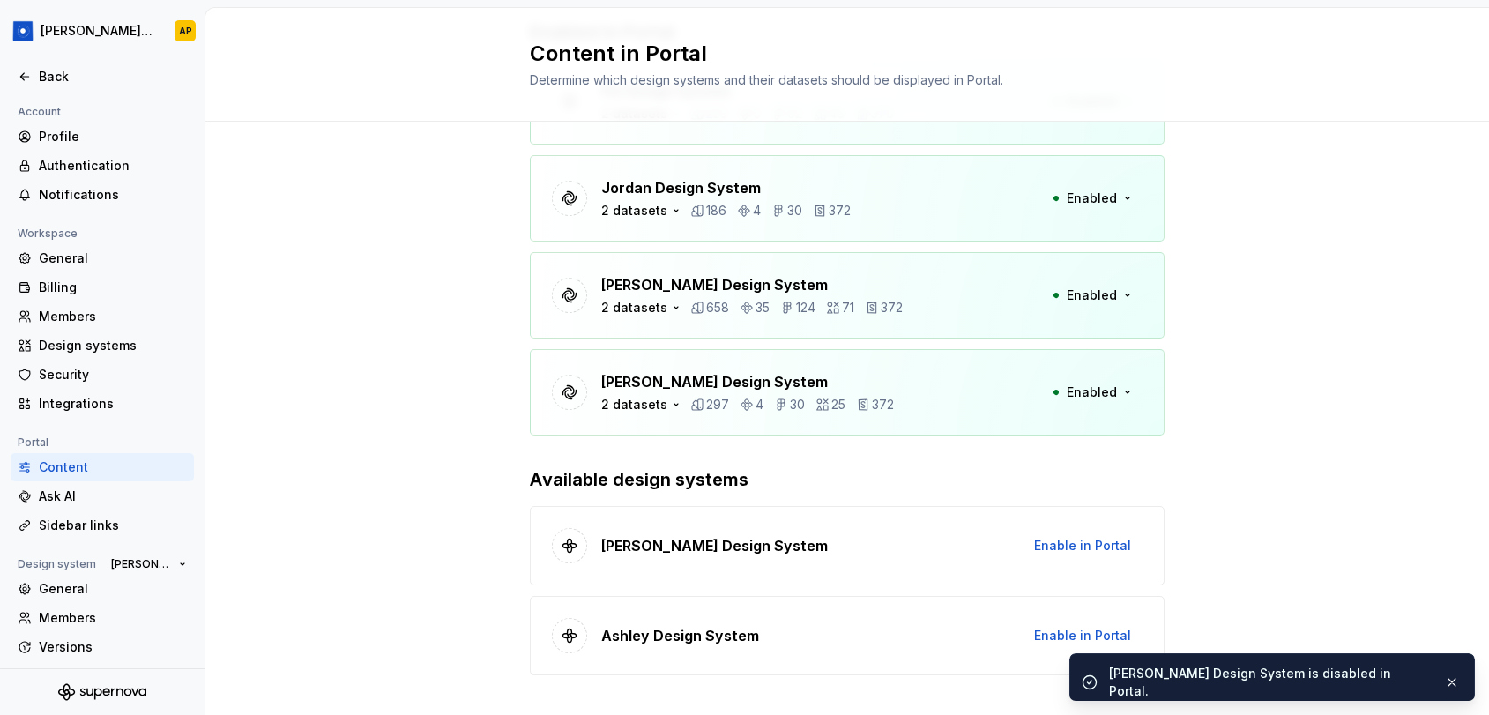
scroll to position [161, 0]
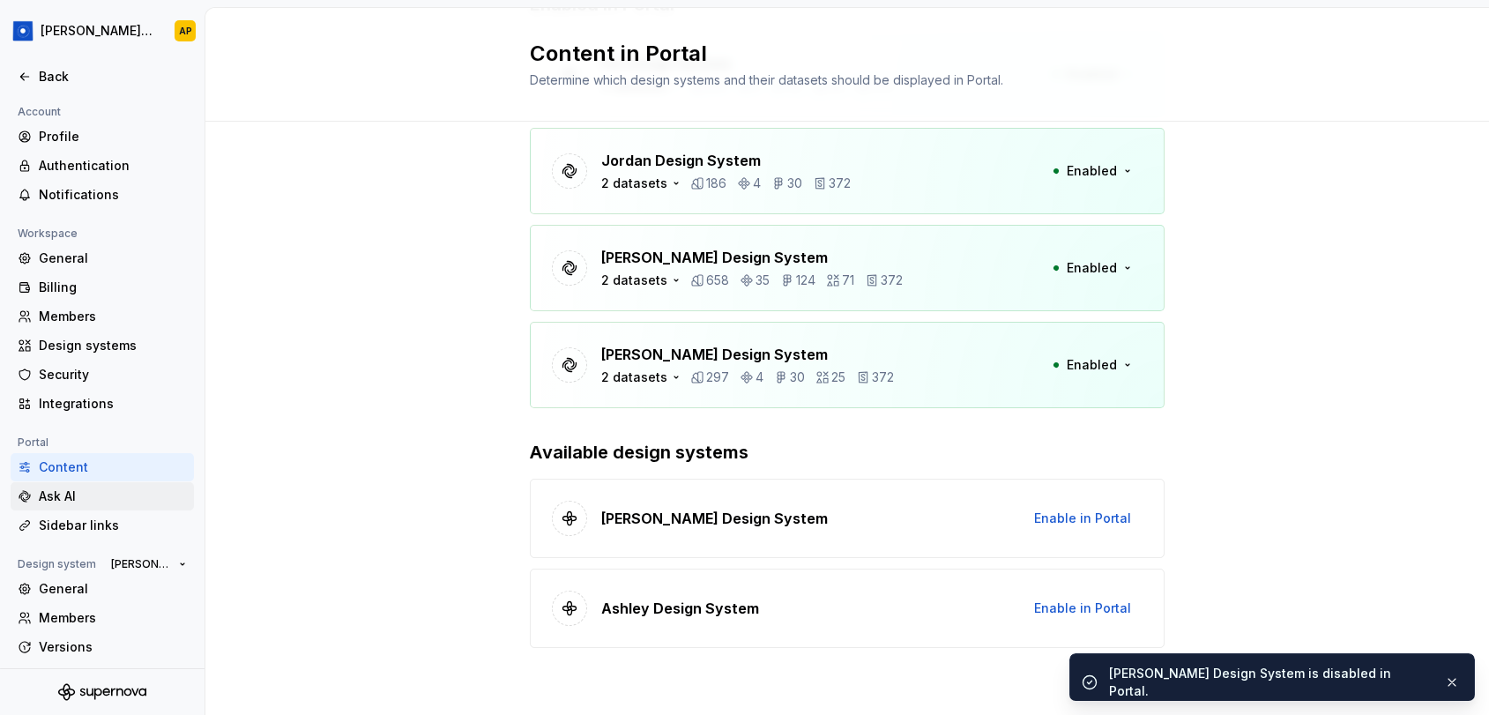
click at [83, 495] on div "Ask AI" at bounding box center [113, 497] width 148 height 18
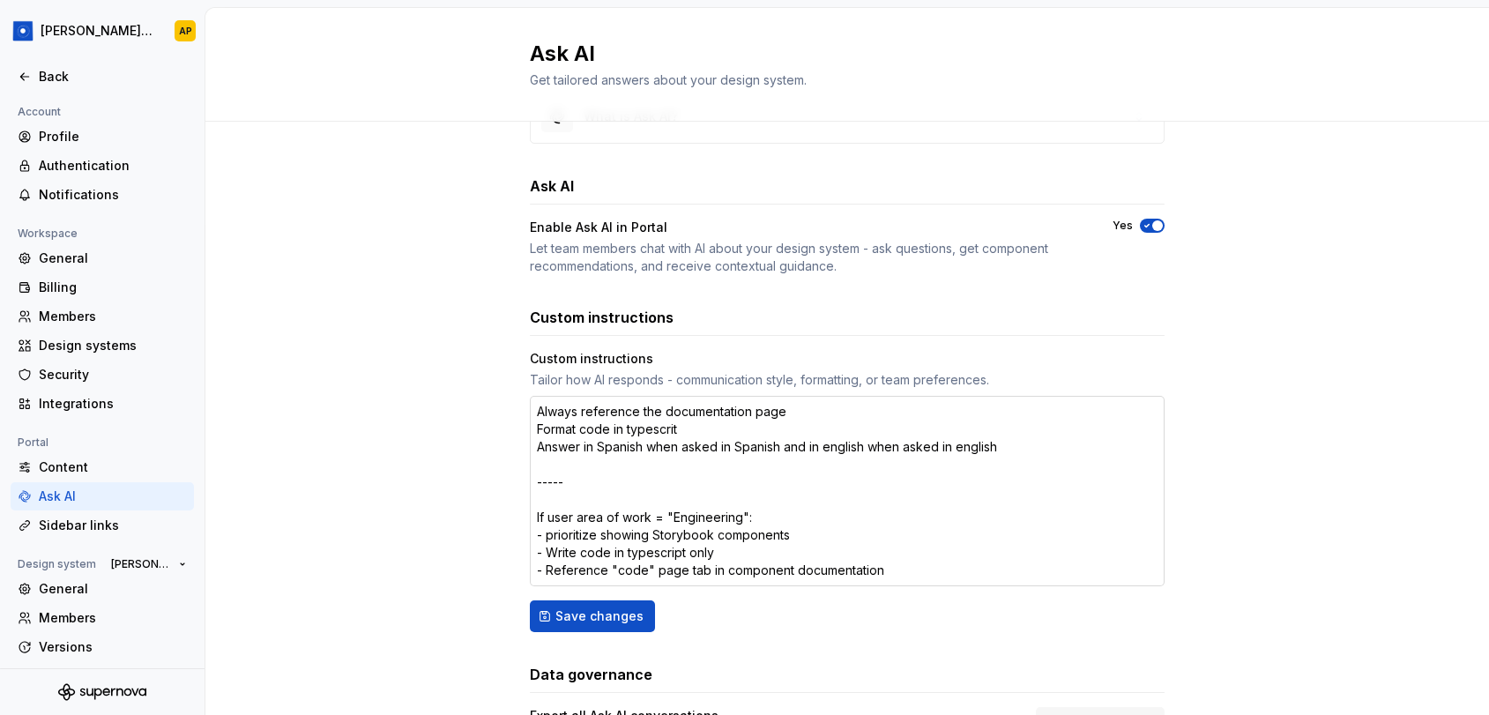
scroll to position [63, 0]
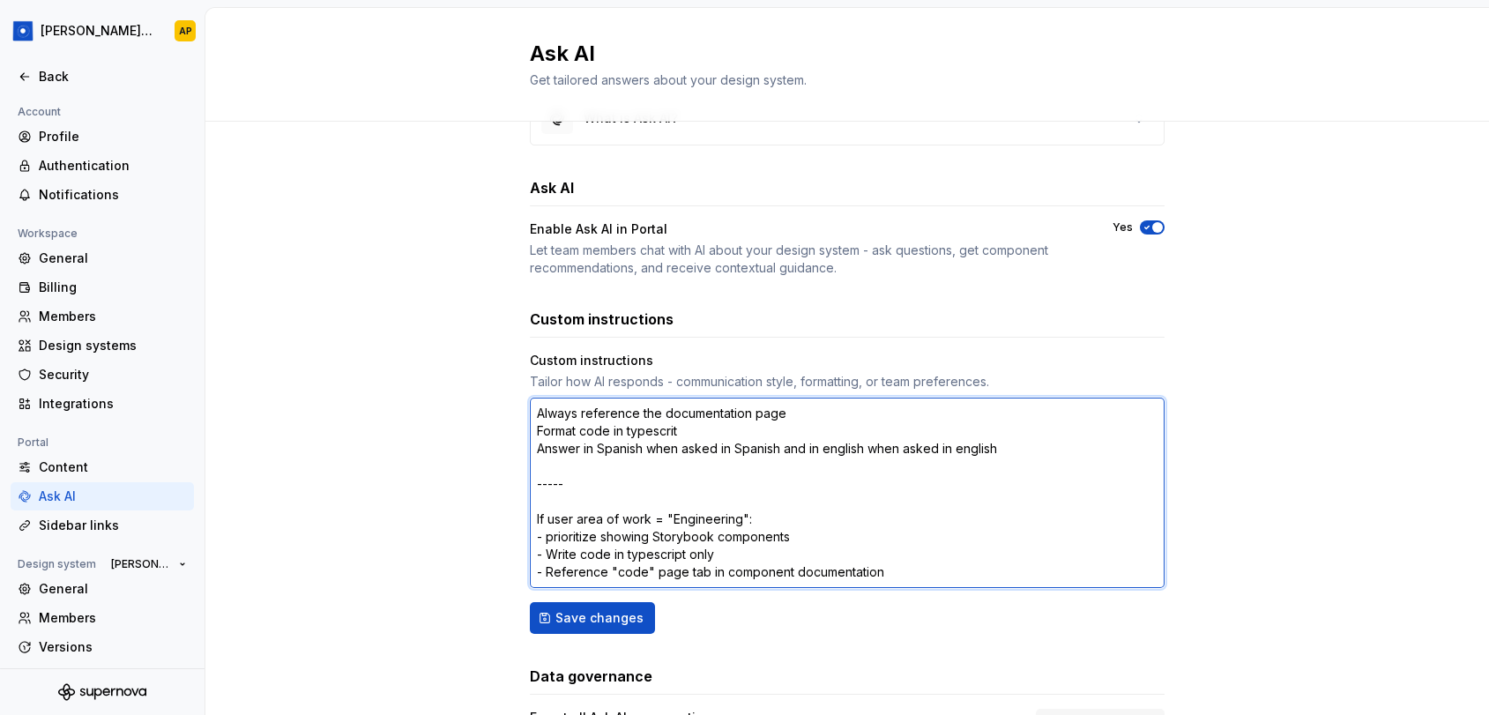
click at [537, 410] on textarea "Always reference the documentation page Format code in typescrit Answer in Span…" at bounding box center [847, 493] width 635 height 190
drag, startPoint x: 541, startPoint y: 430, endPoint x: 678, endPoint y: 429, distance: 137.6
click at [678, 430] on textarea "Always reference the documentation page Format code in typescrit Answer in Span…" at bounding box center [847, 493] width 635 height 190
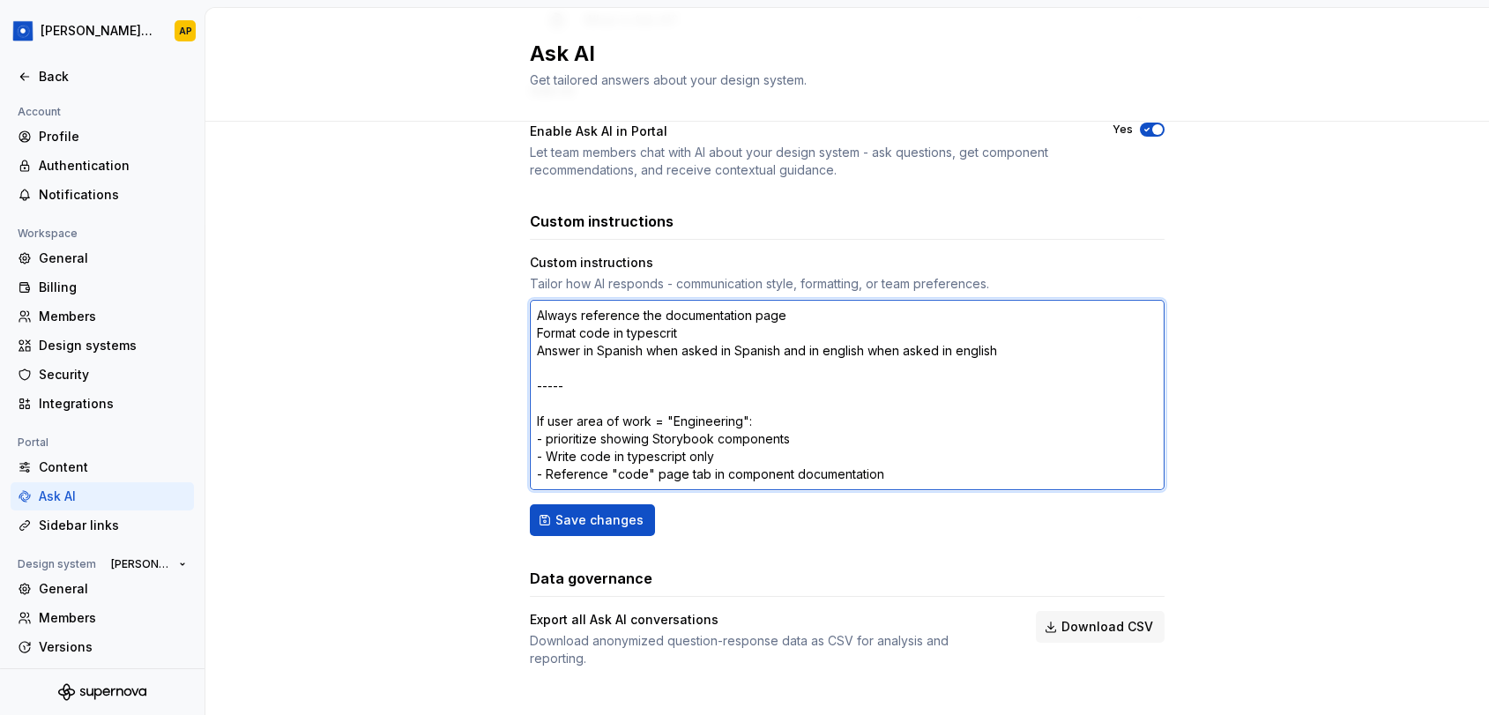
scroll to position [162, 0]
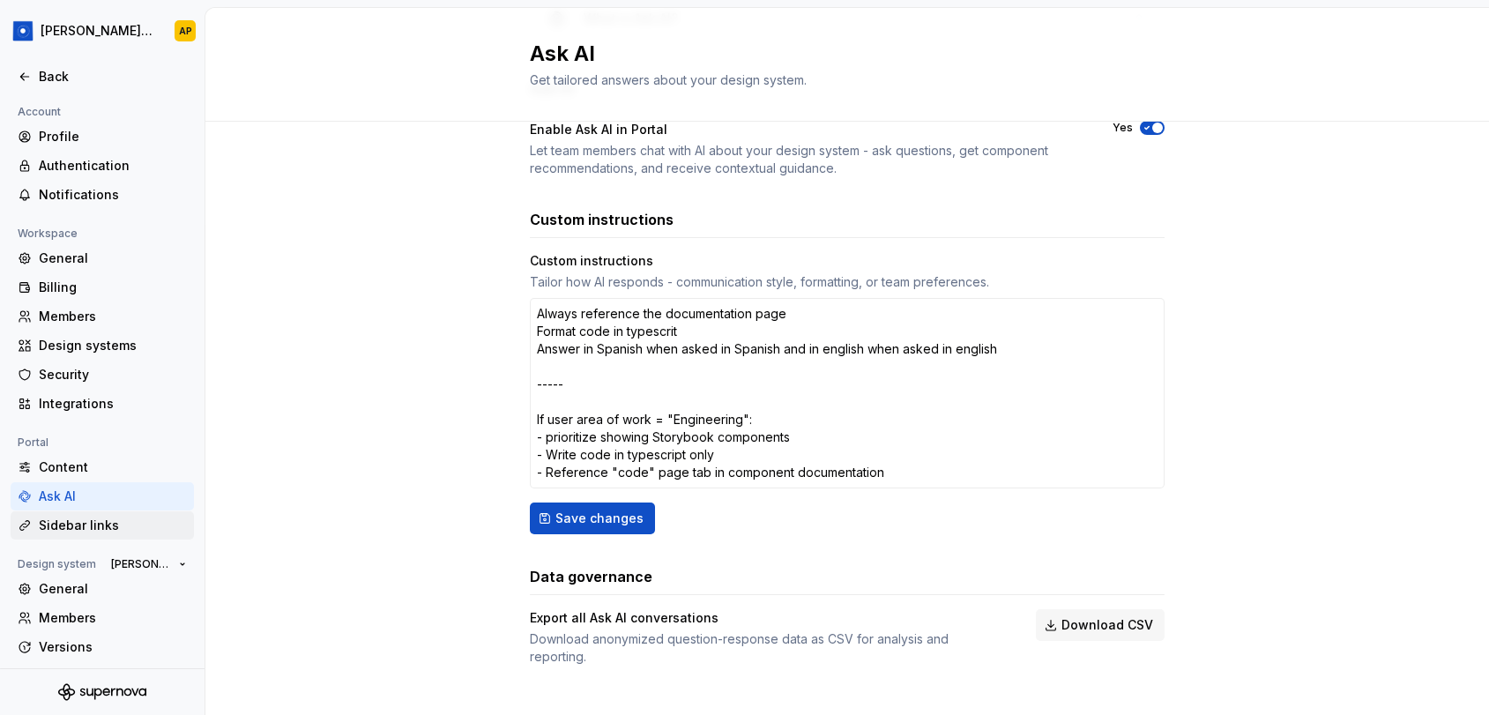
type textarea "*"
click at [57, 526] on div "Sidebar links" at bounding box center [113, 526] width 148 height 18
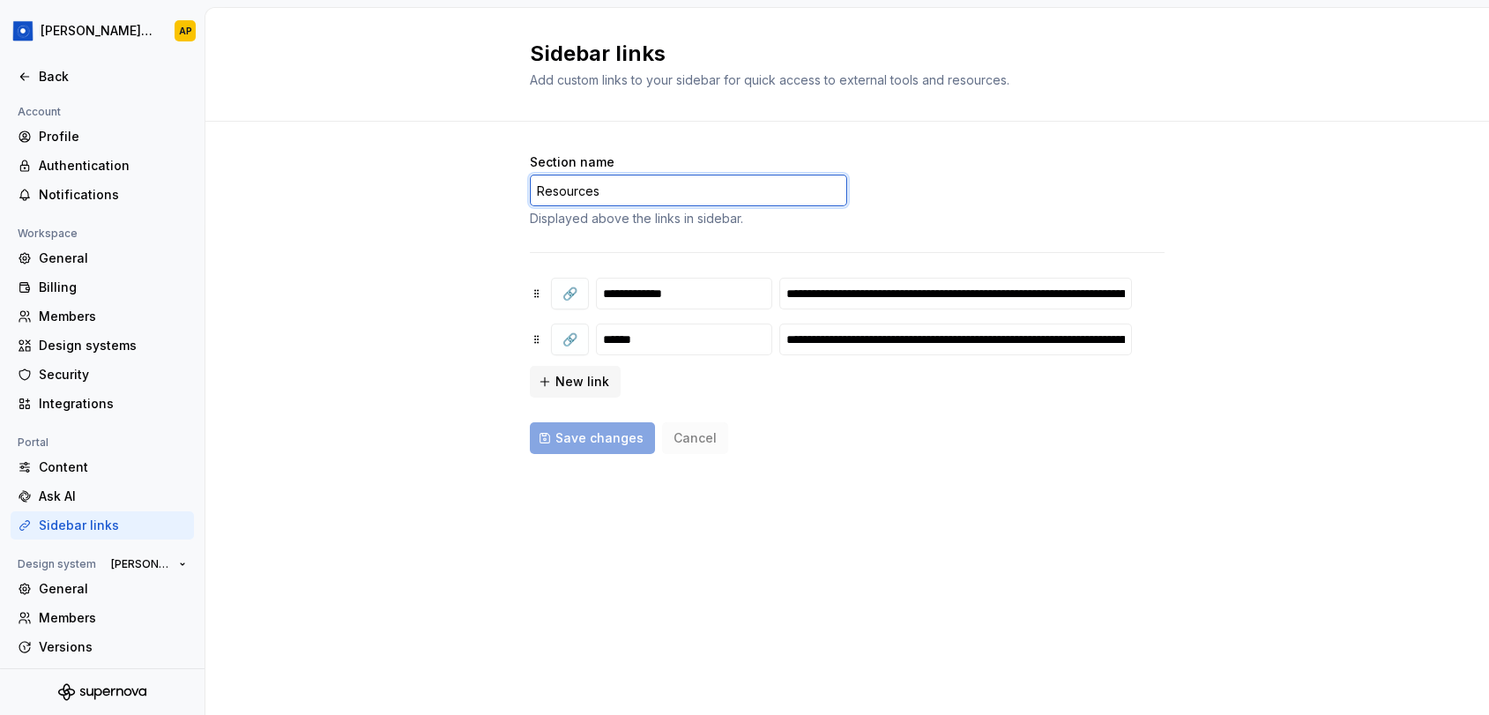
click at [630, 189] on input "Resources" at bounding box center [688, 191] width 317 height 32
type input "Testing"
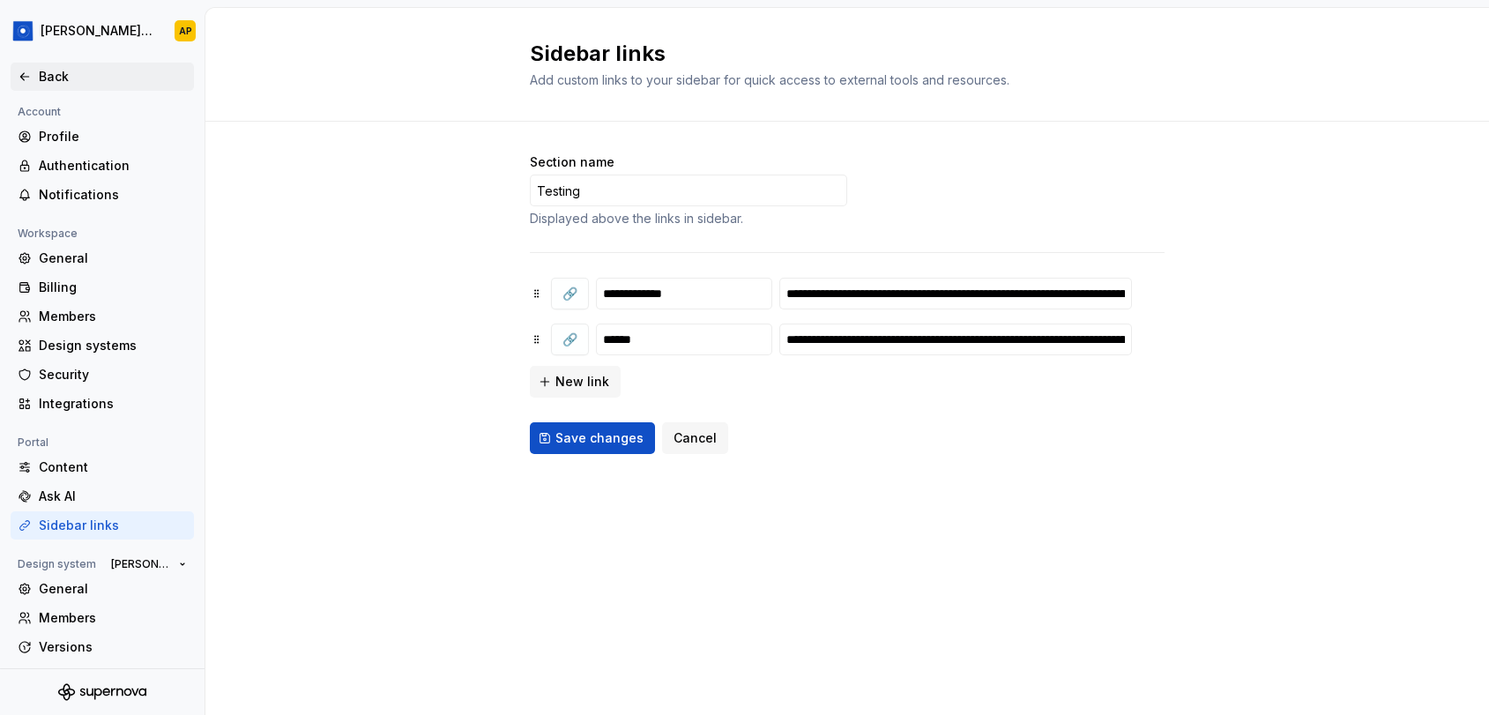
click at [36, 75] on div "Back" at bounding box center [102, 77] width 169 height 18
